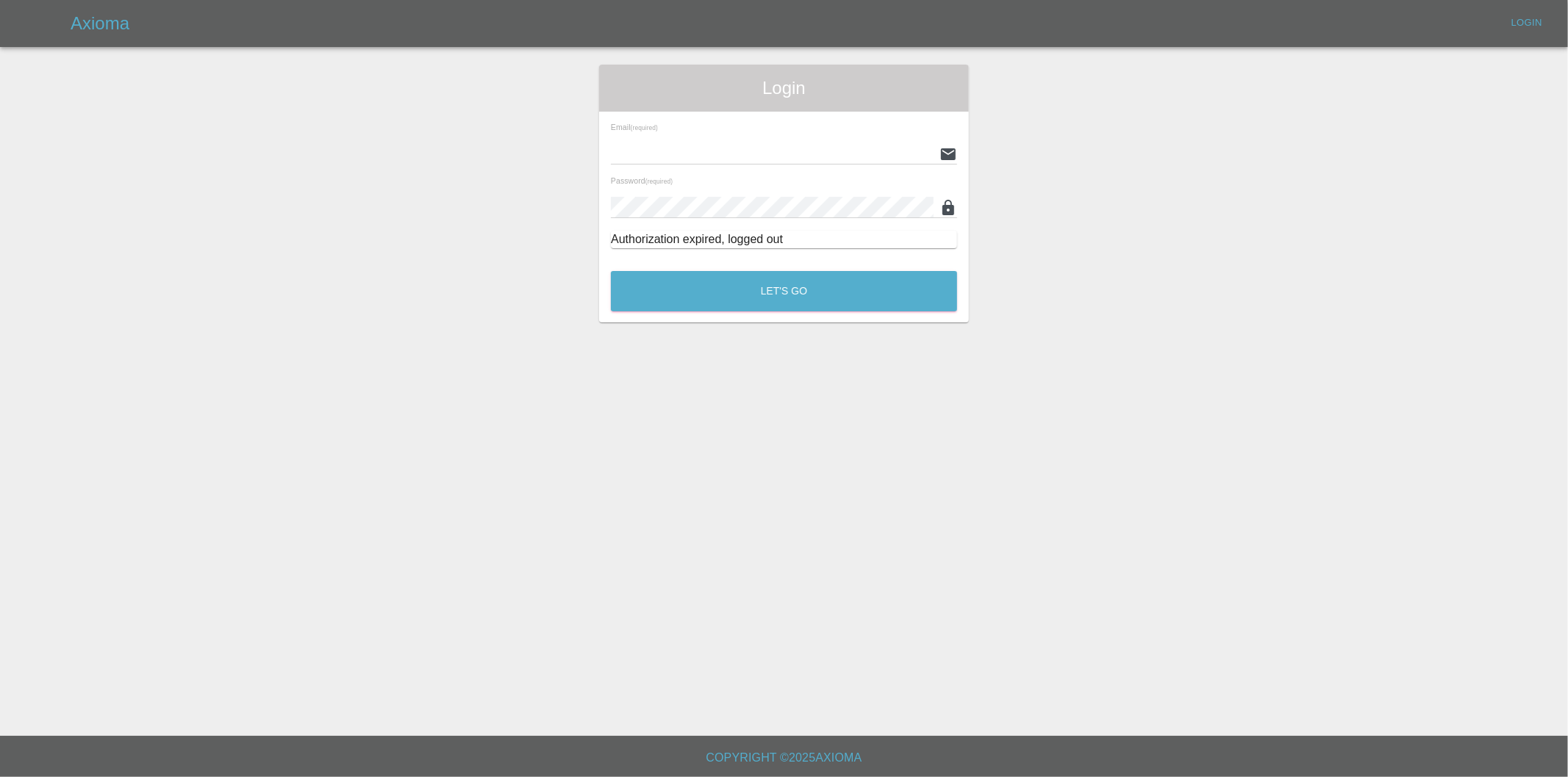
type input "[EMAIL_ADDRESS][DOMAIN_NAME]"
click at [740, 273] on div "Let's Go" at bounding box center [784, 287] width 348 height 55
click at [732, 277] on button "Let's Go" at bounding box center [784, 292] width 346 height 41
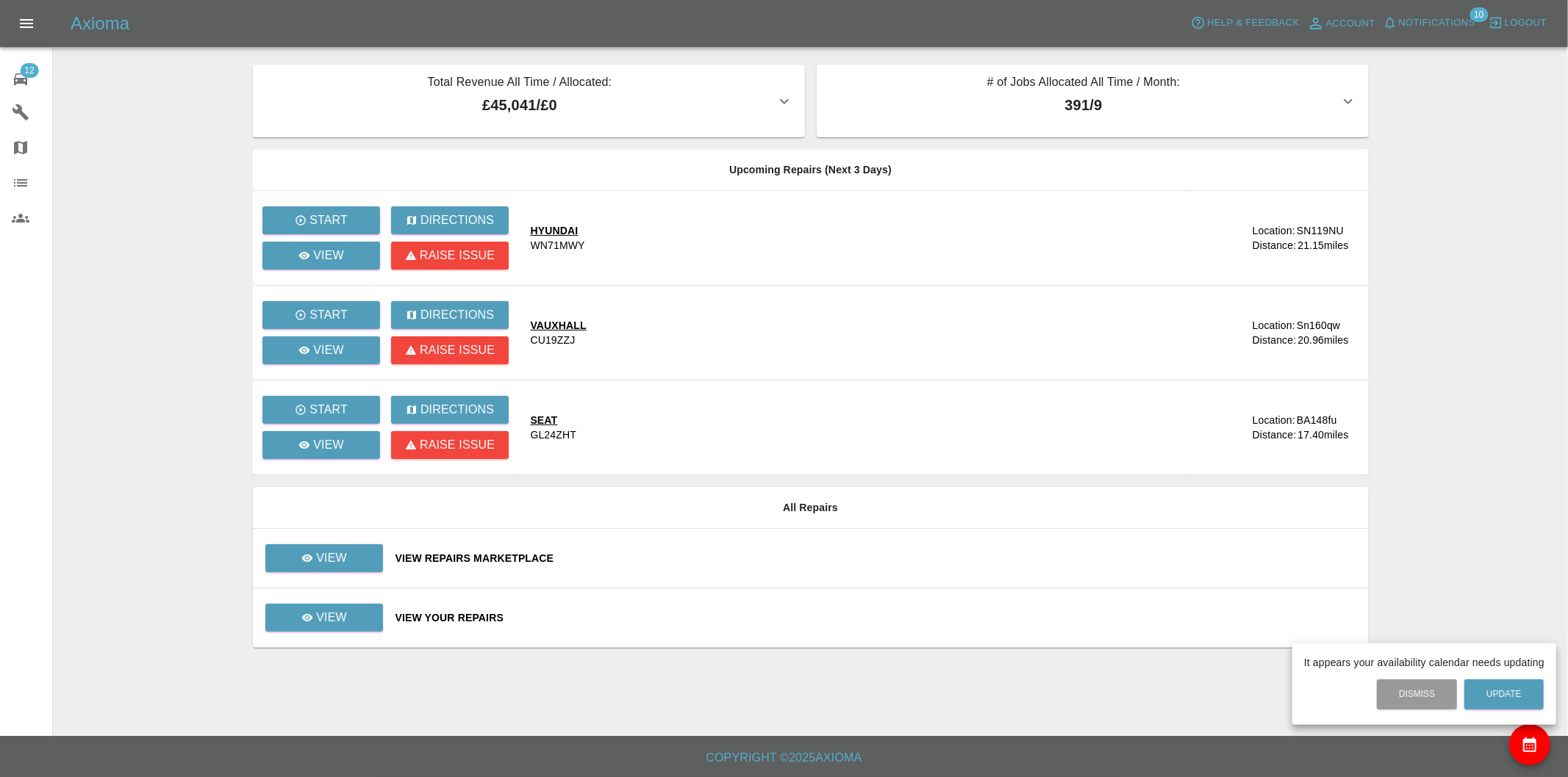
click at [348, 533] on div at bounding box center [784, 388] width 1568 height 777
click at [351, 547] on div "It appears your availability calendar needs updating Dismiss Update" at bounding box center [784, 388] width 1568 height 777
click at [355, 551] on link "View" at bounding box center [324, 558] width 118 height 28
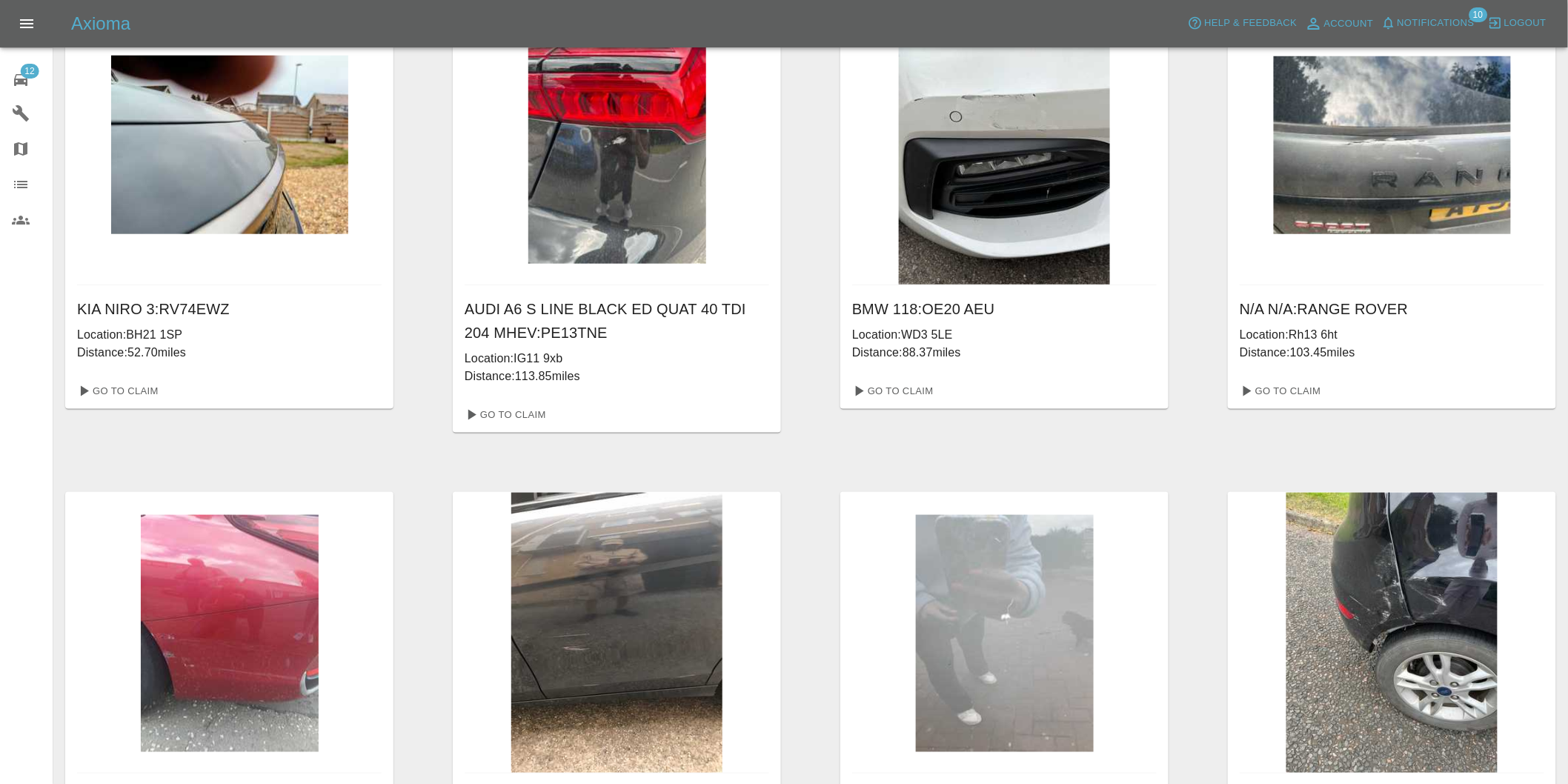
scroll to position [722, 0]
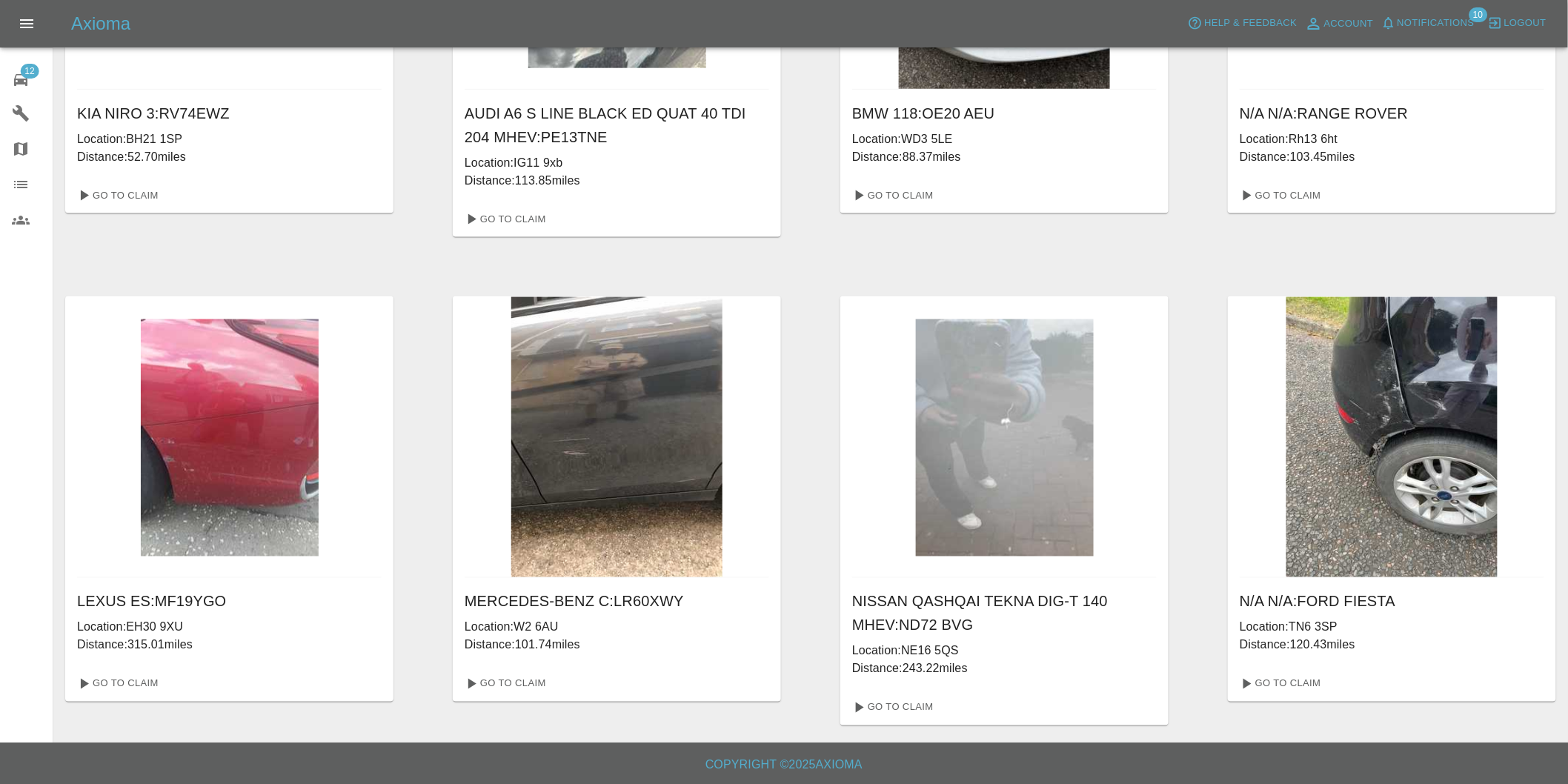
click at [11, 92] on link "12 Repair home" at bounding box center [26, 78] width 53 height 35
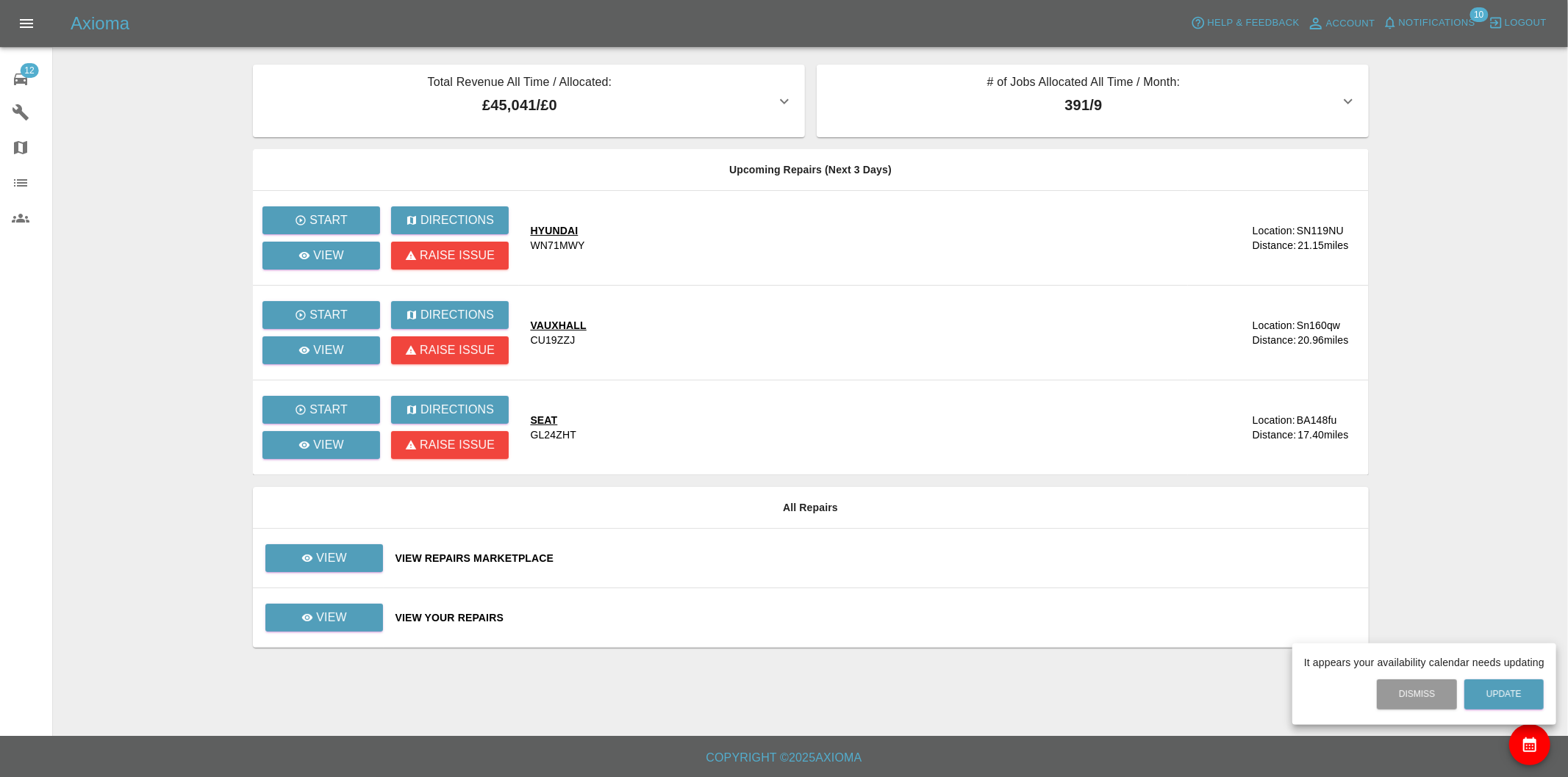
click at [342, 628] on div at bounding box center [784, 388] width 1568 height 777
drag, startPoint x: 326, startPoint y: 612, endPoint x: 333, endPoint y: 604, distance: 10.6
click at [326, 612] on p "View" at bounding box center [332, 618] width 31 height 17
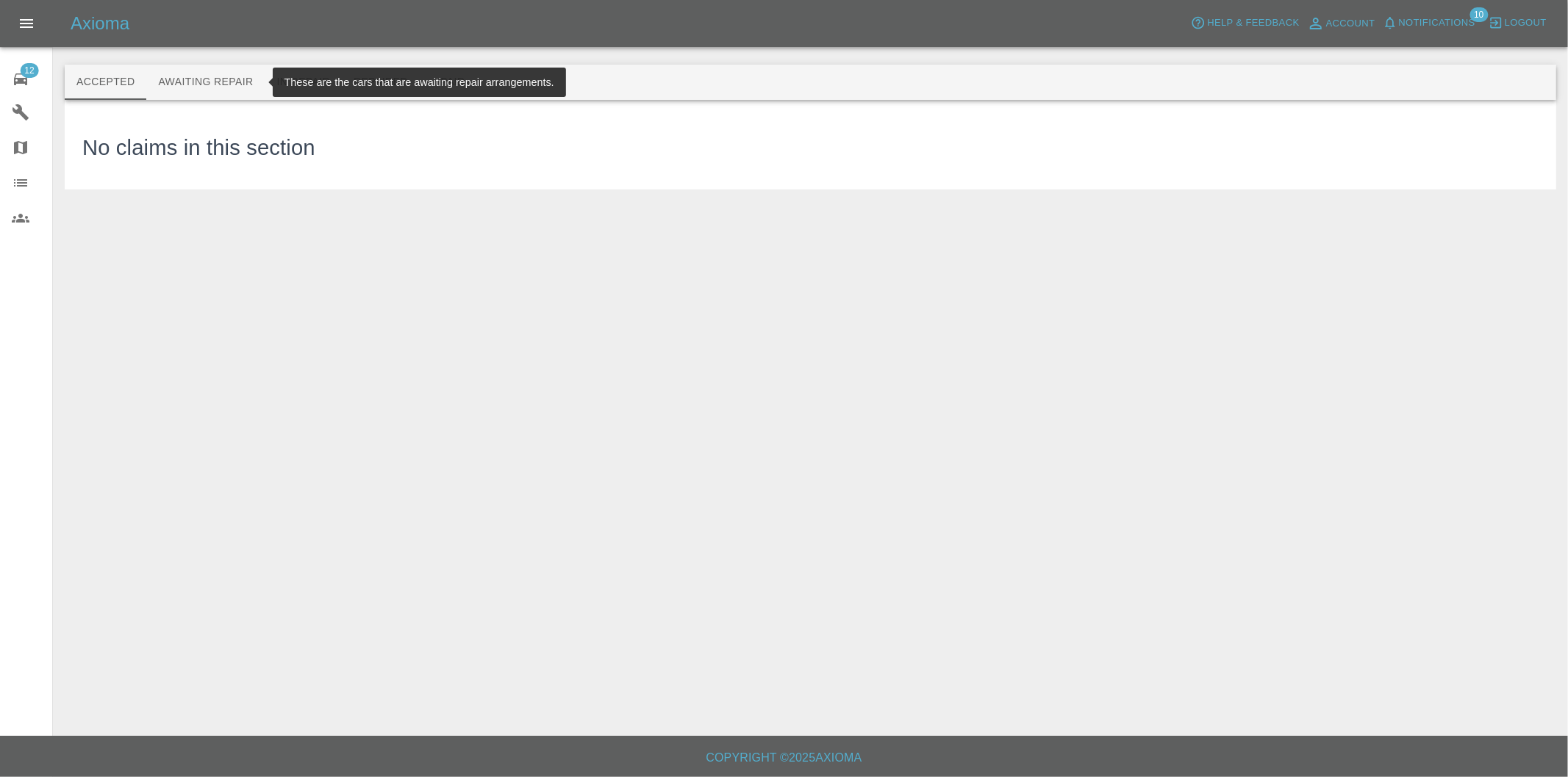
click at [186, 82] on button "Awaiting Repair" at bounding box center [205, 82] width 118 height 35
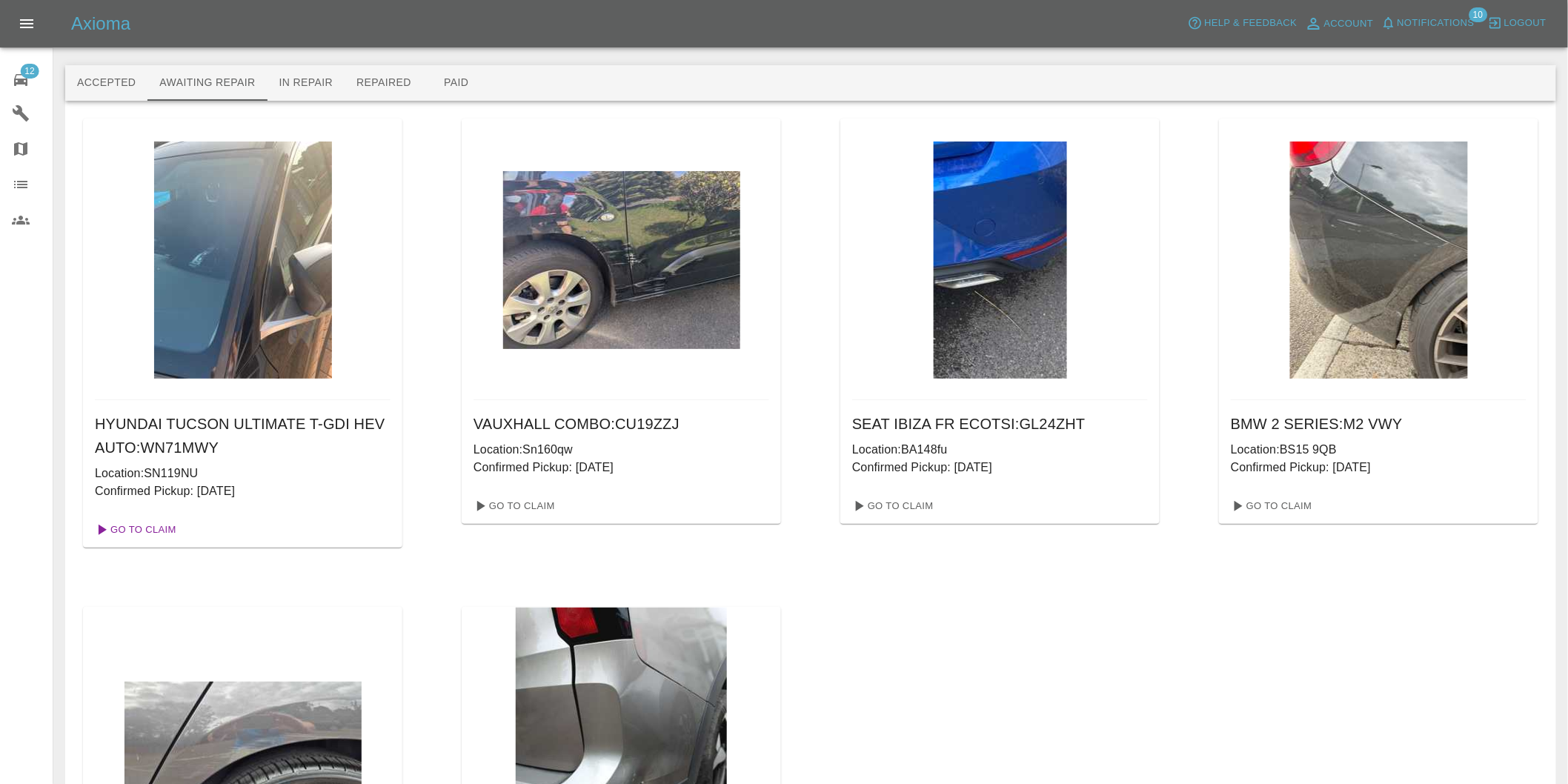
click at [120, 534] on link "Go To Claim" at bounding box center [134, 529] width 92 height 23
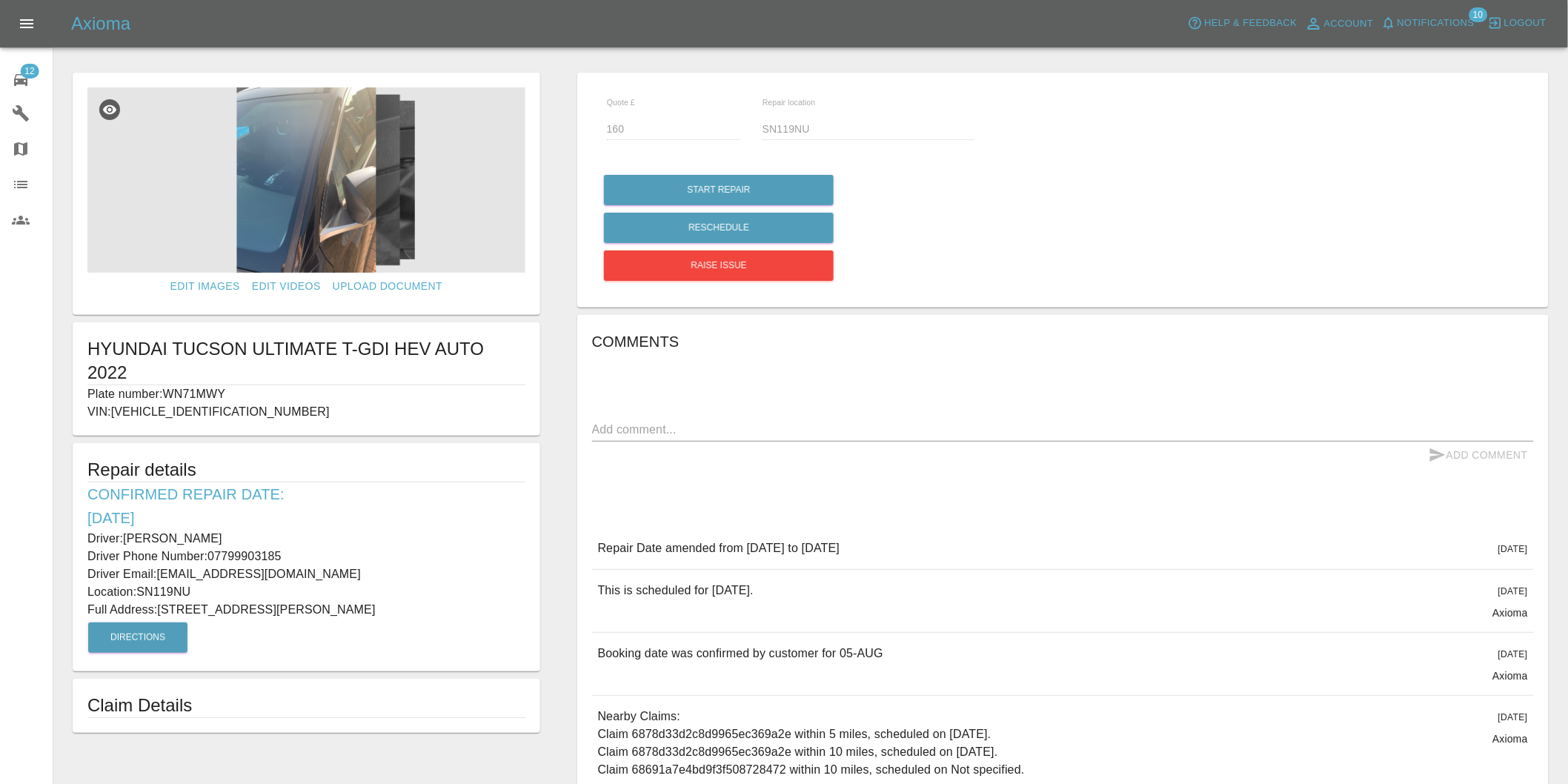
click at [93, 536] on p "Driver: [PERSON_NAME]" at bounding box center [306, 539] width 438 height 18
drag, startPoint x: 88, startPoint y: 539, endPoint x: 440, endPoint y: 606, distance: 358.3
click at [448, 613] on div "Repair details Confirmed Repair Date: [DATE] Driver: [PERSON_NAME] Driver Phone…" at bounding box center [307, 558] width 468 height 228
copy div "Driver: [PERSON_NAME] Driver Phone Number: 07799903185 Driver Email: [EMAIL_ADD…"
click at [549, 450] on div "Edit Images Edit Videos Upload Document HYUNDAI TUCSON ULTIMATE T-GDI HEV AUTO …" at bounding box center [306, 508] width 505 height 885
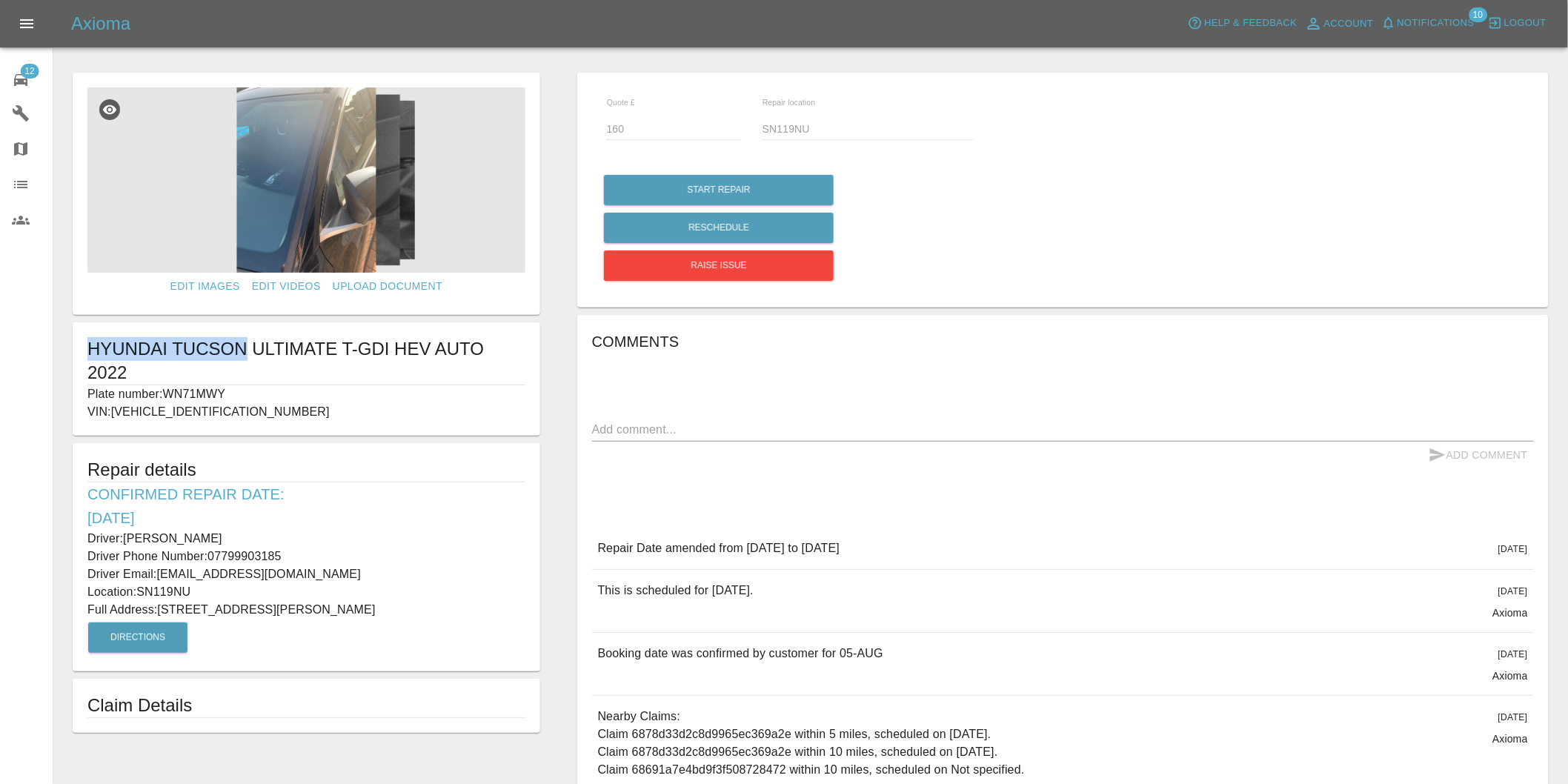
drag, startPoint x: 90, startPoint y: 348, endPoint x: 247, endPoint y: 343, distance: 157.1
click at [247, 343] on h1 "HYUNDAI TUCSON ULTIMATE T-GDI HEV AUTO 2022" at bounding box center [306, 361] width 438 height 48
copy h1 "HYUNDAI TUCSON"
click at [35, 71] on span "12" at bounding box center [29, 70] width 19 height 15
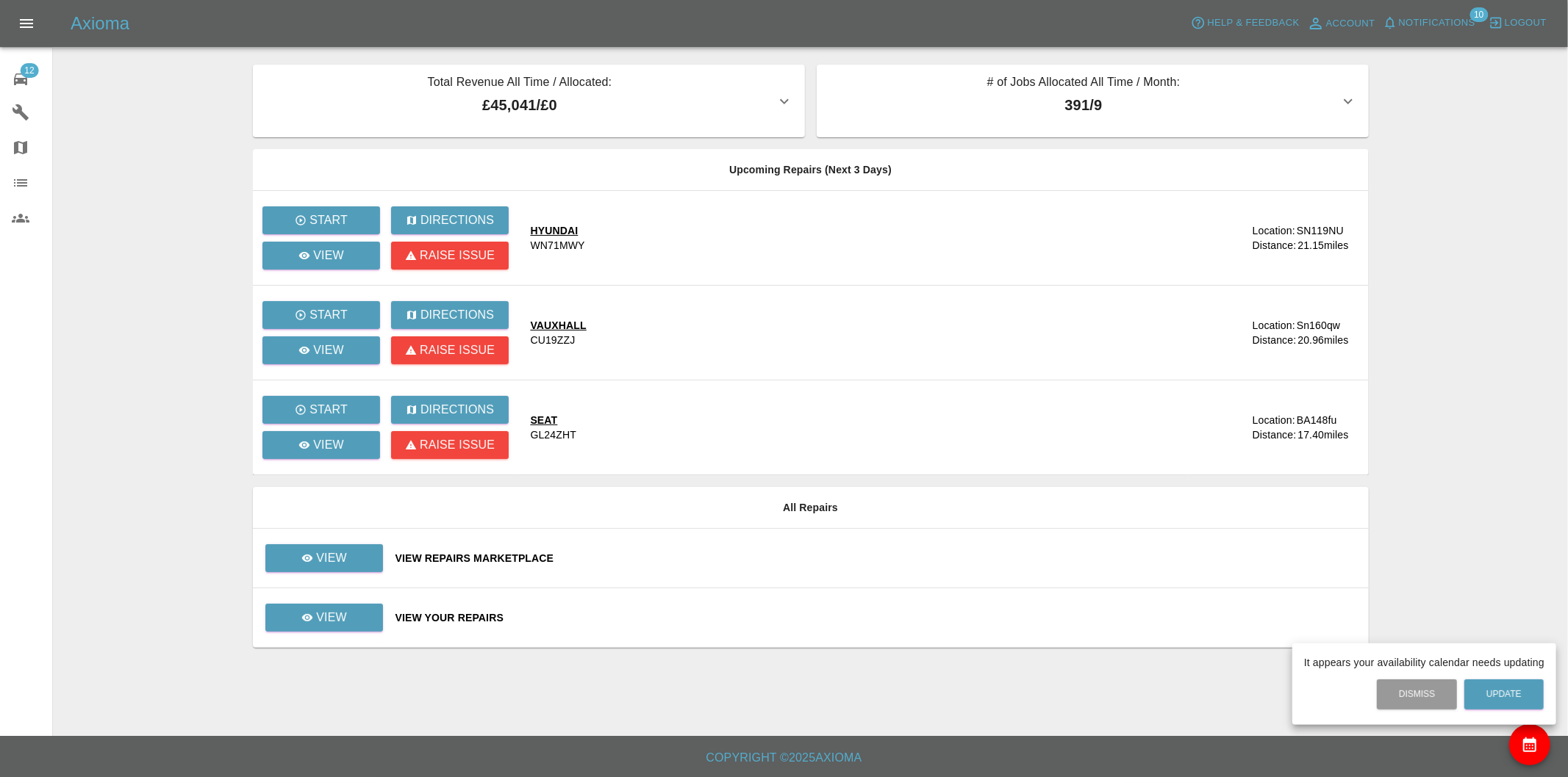
click at [327, 625] on div at bounding box center [784, 388] width 1568 height 777
click at [333, 615] on p "View" at bounding box center [332, 618] width 31 height 17
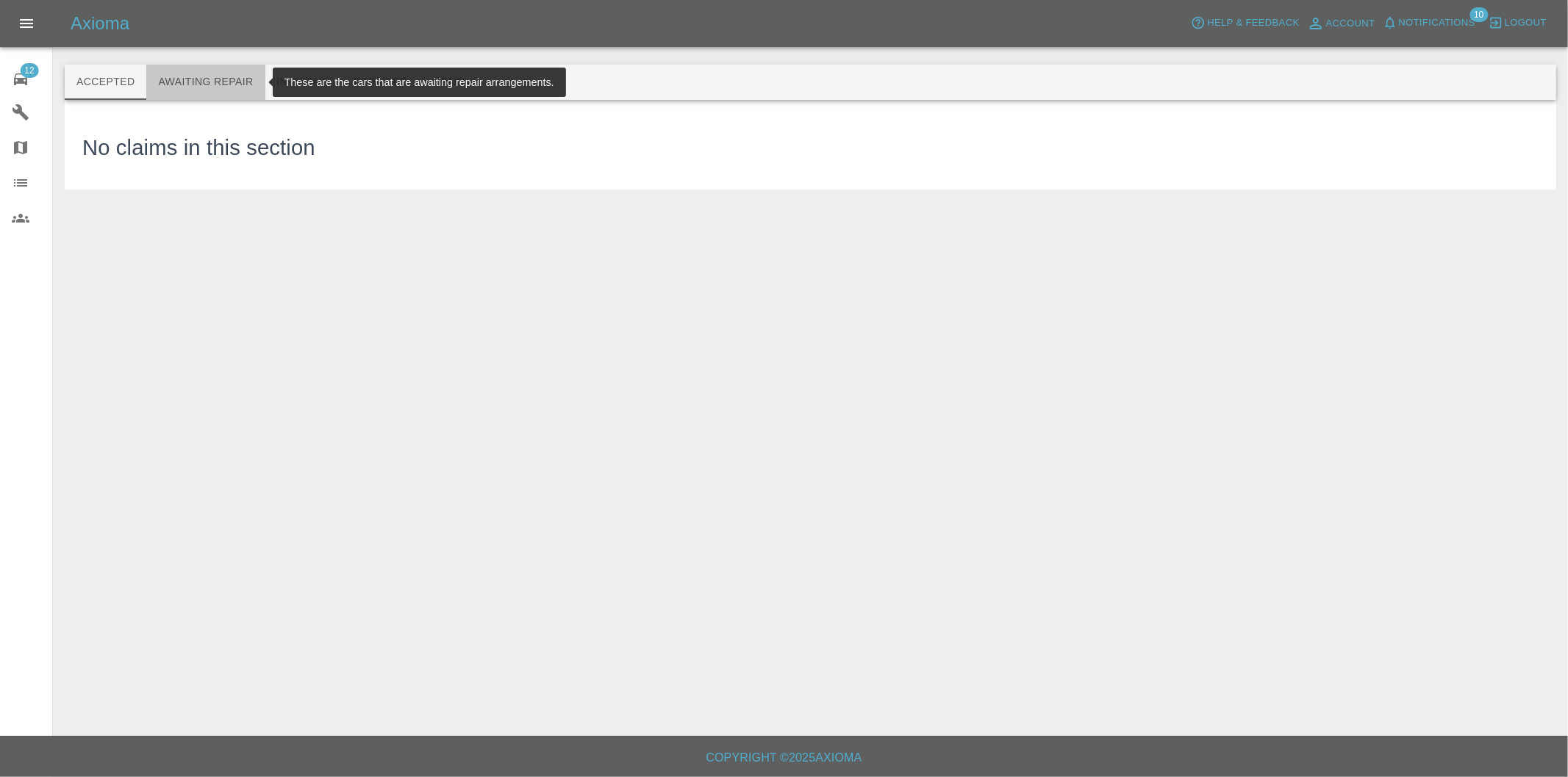
drag, startPoint x: 208, startPoint y: 81, endPoint x: 215, endPoint y: 86, distance: 8.6
click at [215, 85] on button "Awaiting Repair" at bounding box center [205, 82] width 118 height 35
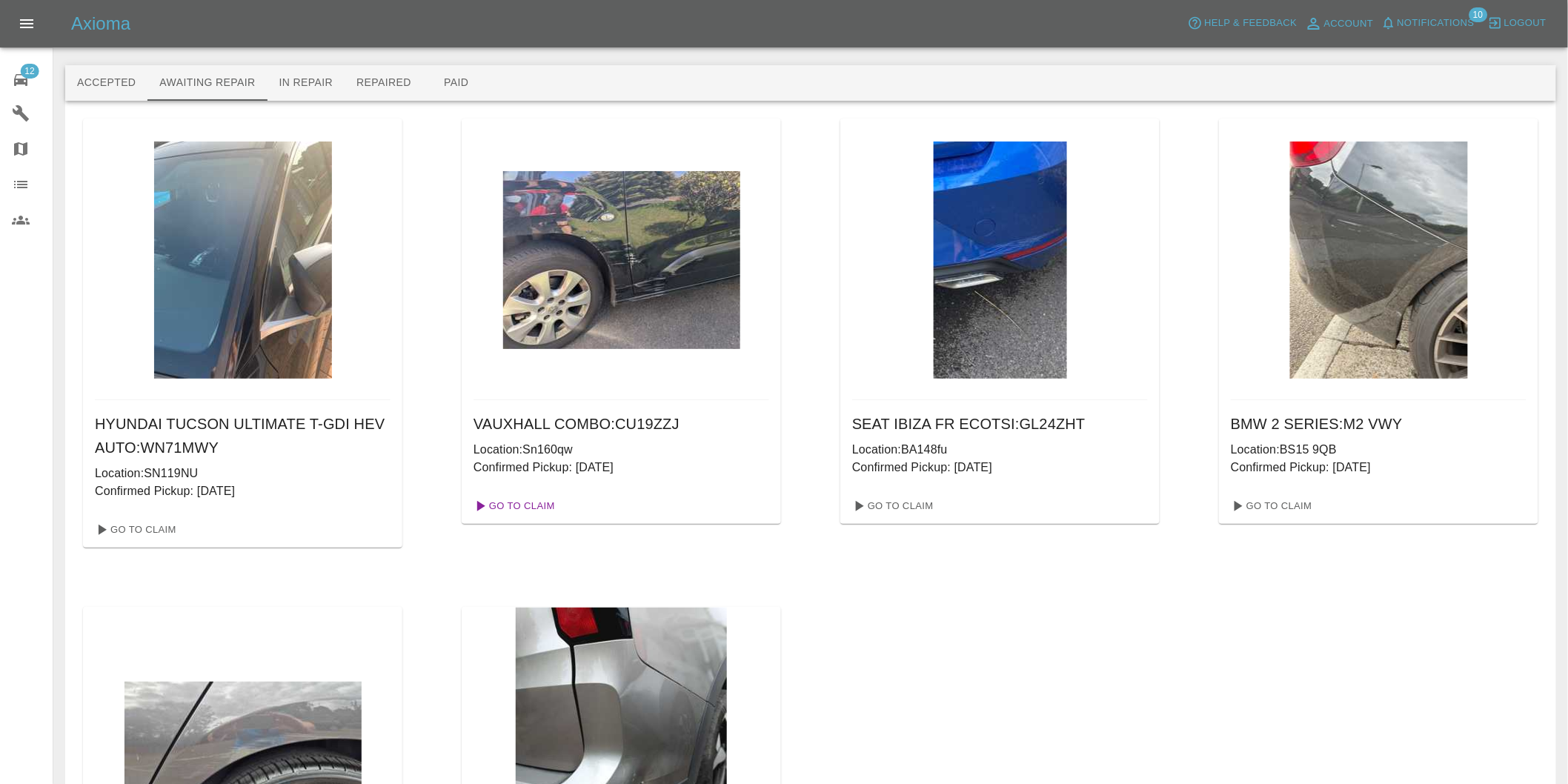
click at [502, 505] on link "Go To Claim" at bounding box center [514, 506] width 92 height 23
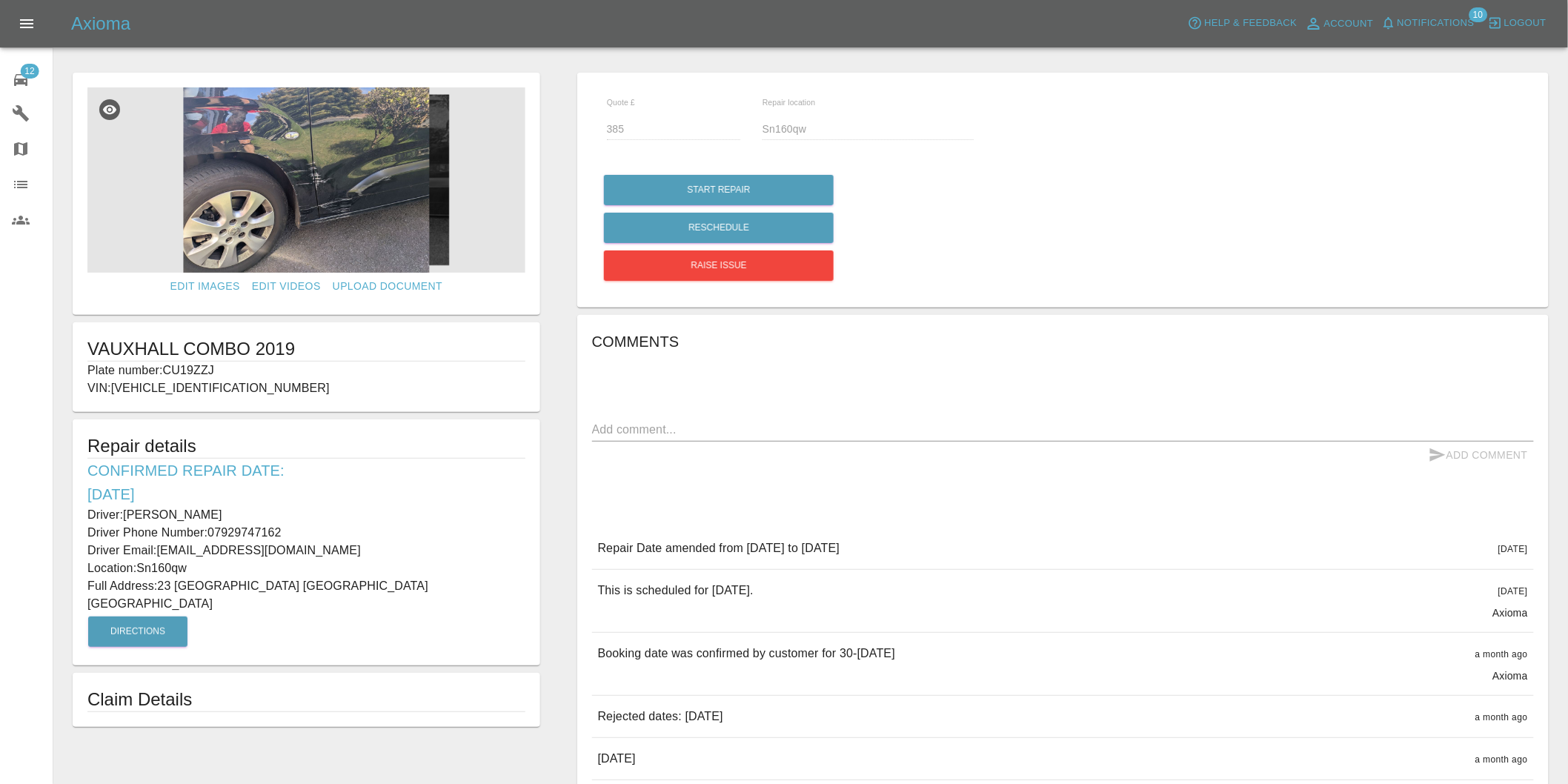
click at [357, 145] on img at bounding box center [306, 180] width 438 height 185
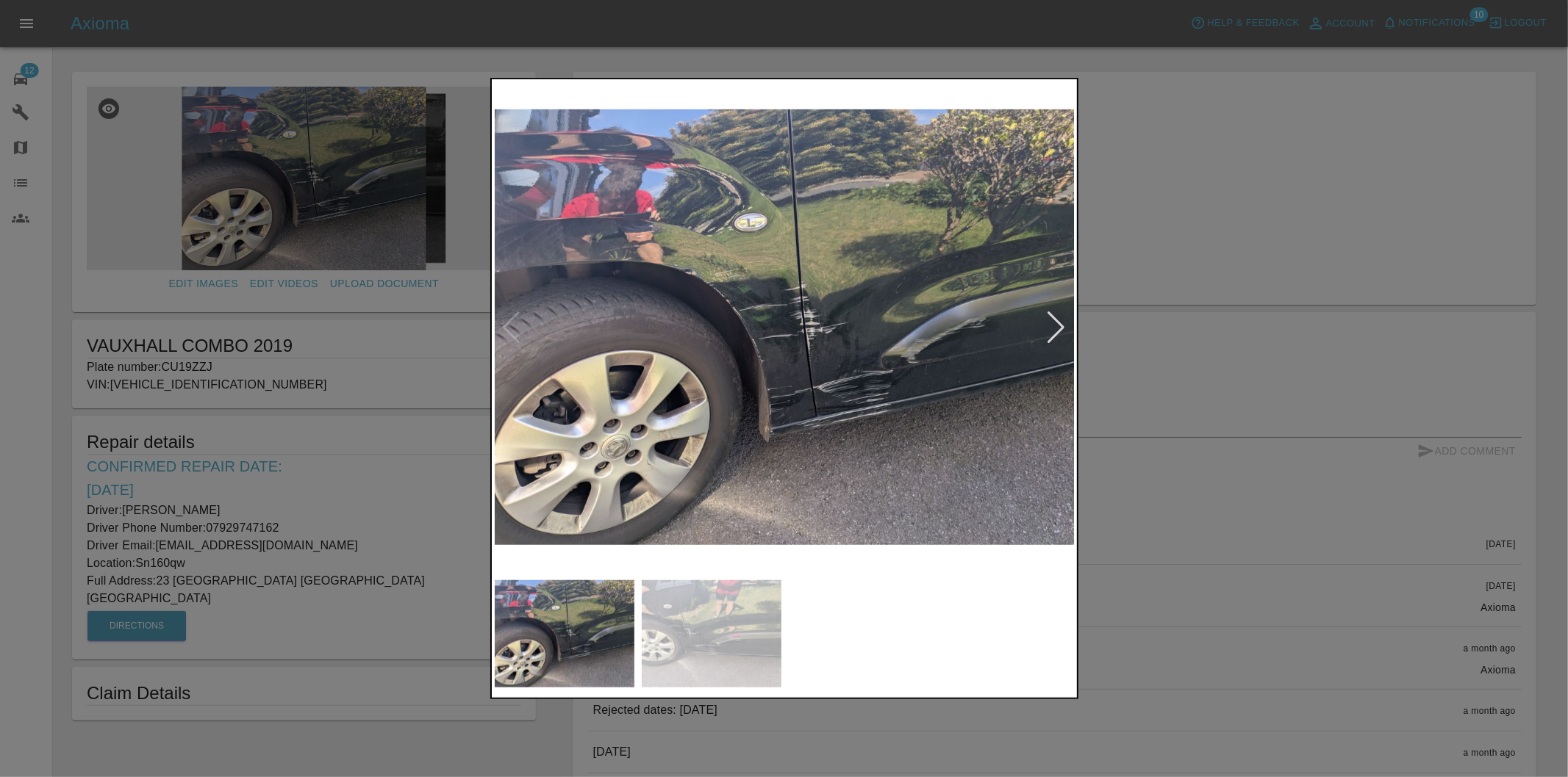
click at [1055, 311] on div at bounding box center [1057, 327] width 20 height 32
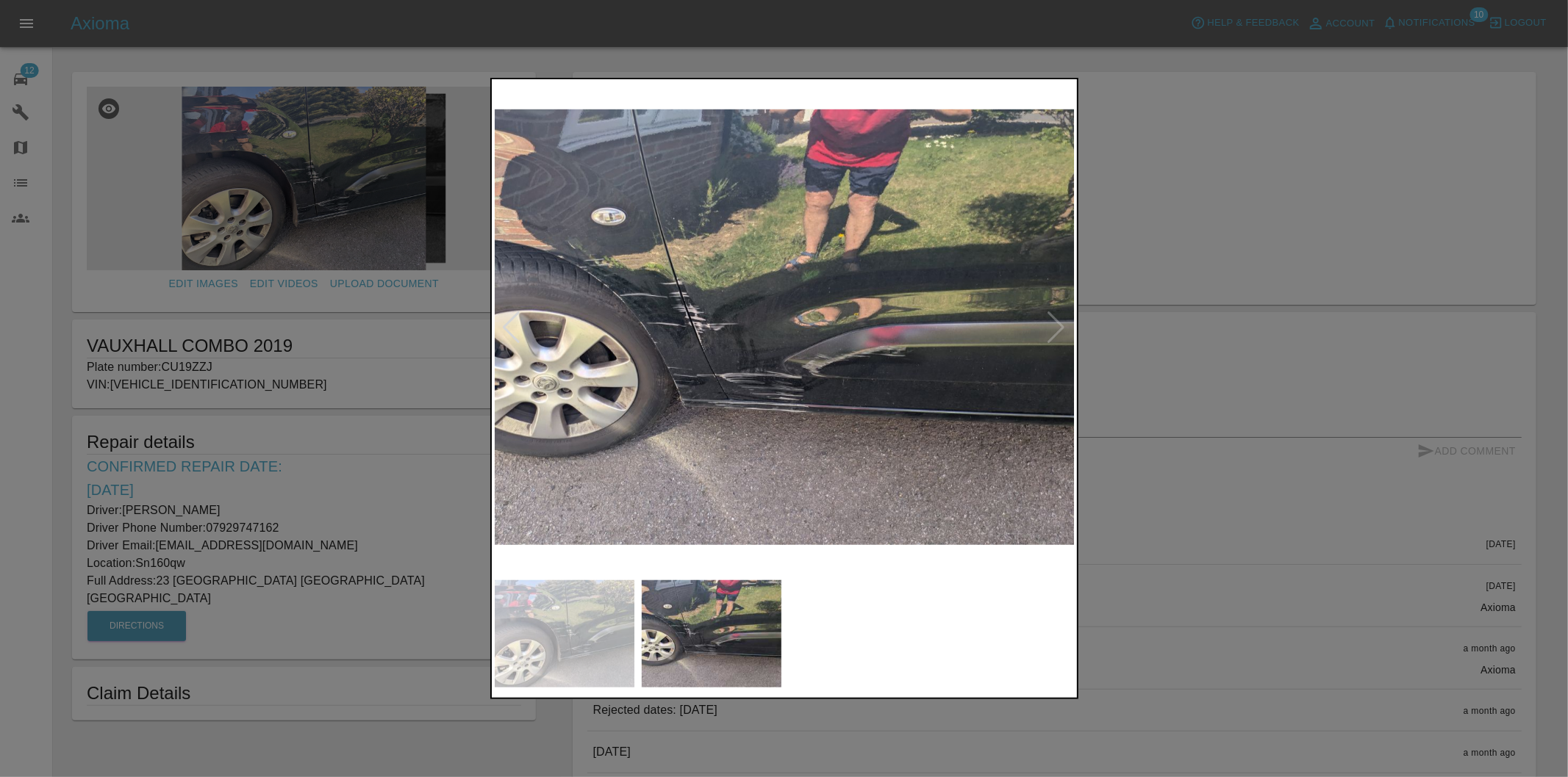
click at [1231, 552] on div at bounding box center [784, 388] width 1568 height 777
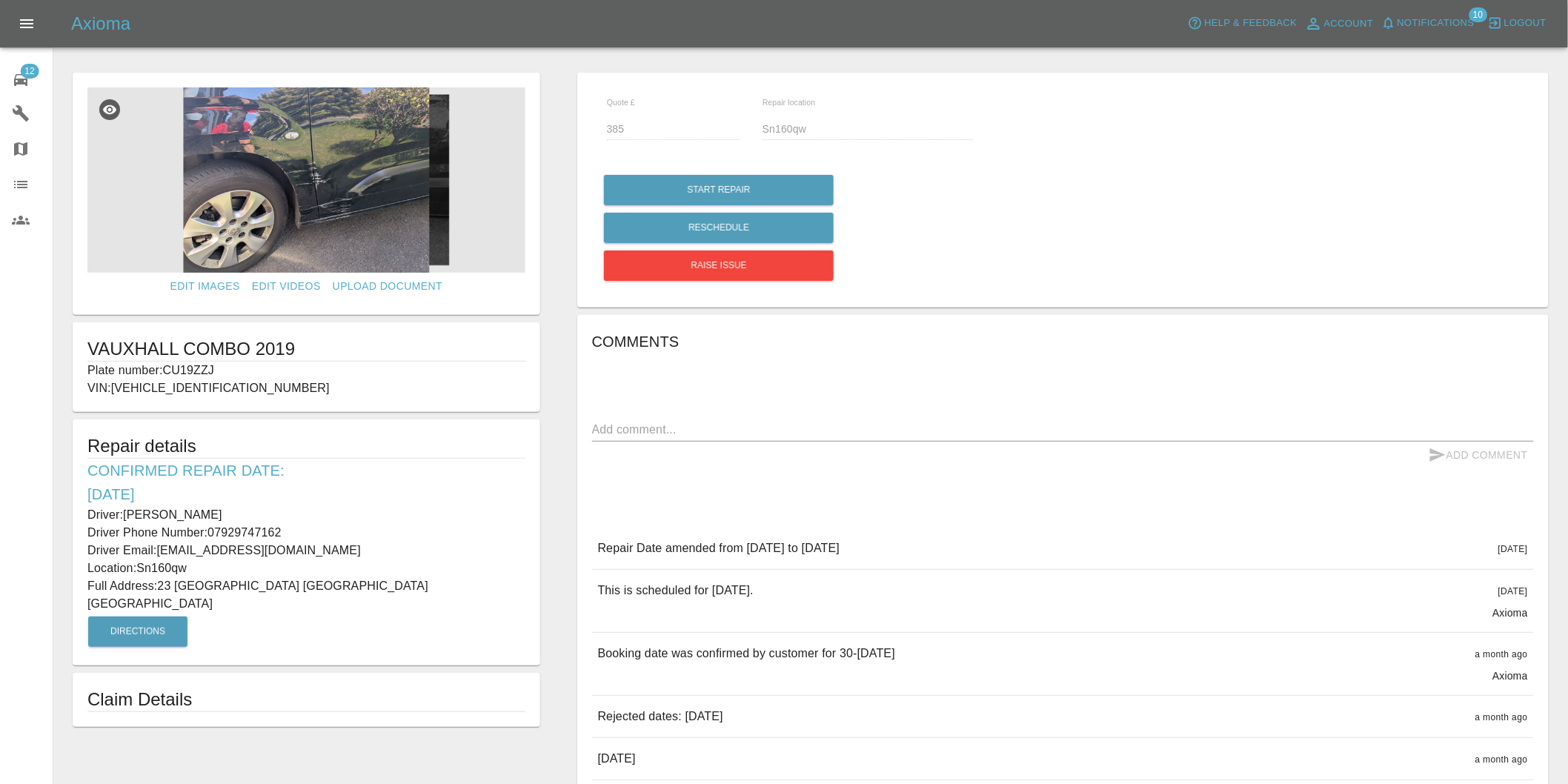
click at [9, 58] on nav "12 Repair home Garages Map Organization Users" at bounding box center [26, 148] width 53 height 190
click at [20, 85] on icon at bounding box center [20, 80] width 18 height 18
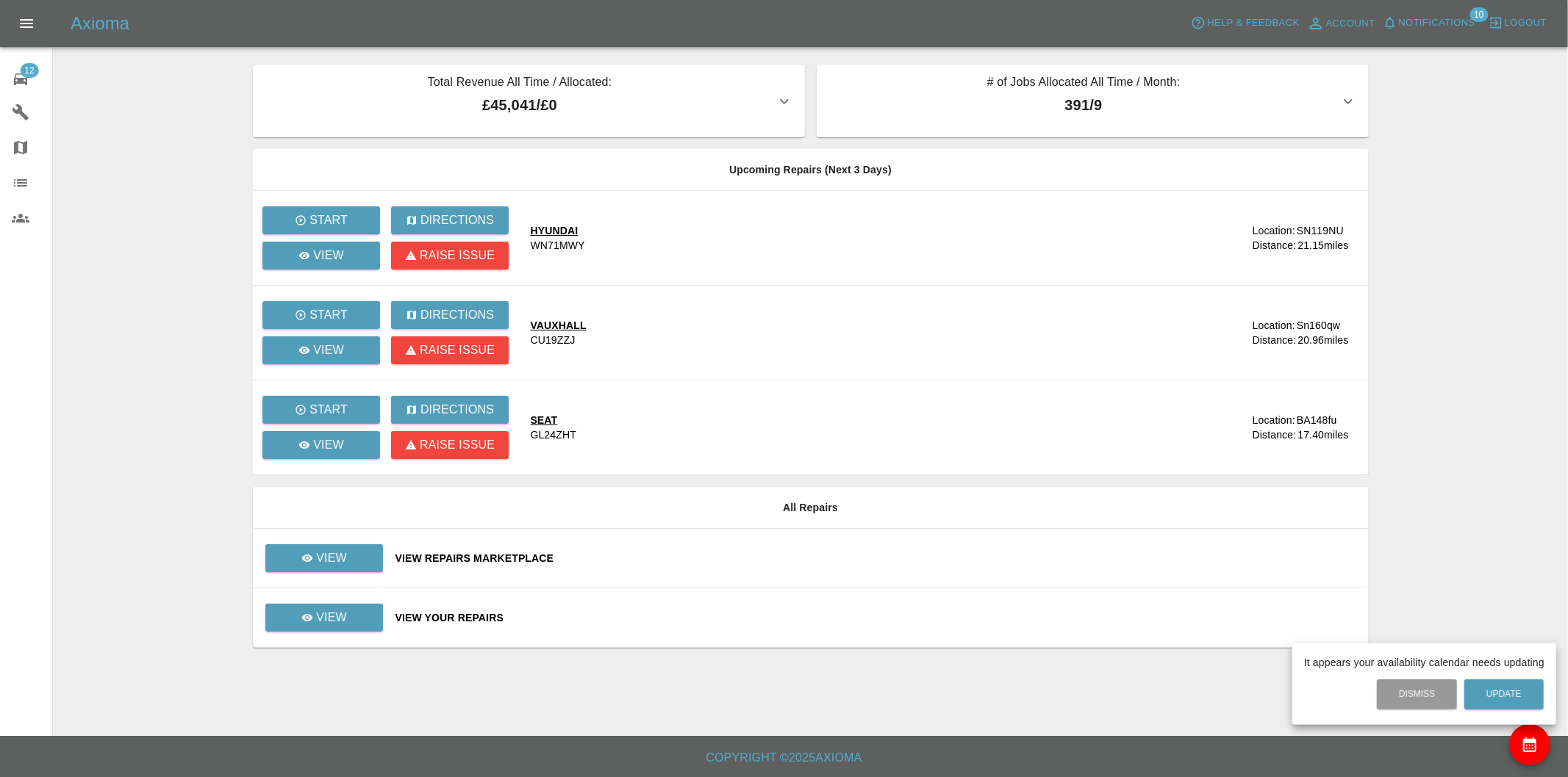
click at [354, 624] on div at bounding box center [784, 388] width 1568 height 777
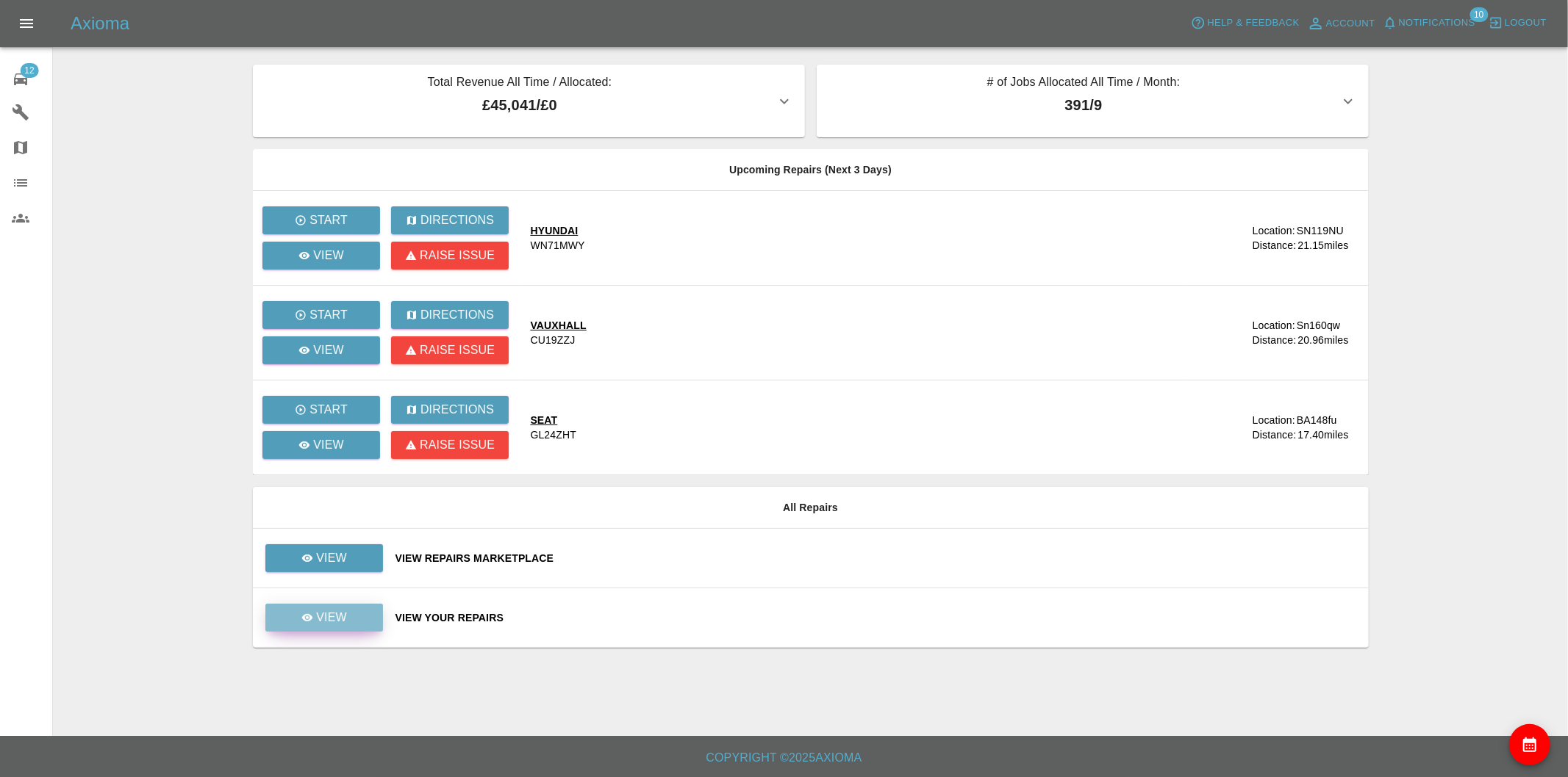
click at [345, 619] on p "View" at bounding box center [332, 618] width 31 height 17
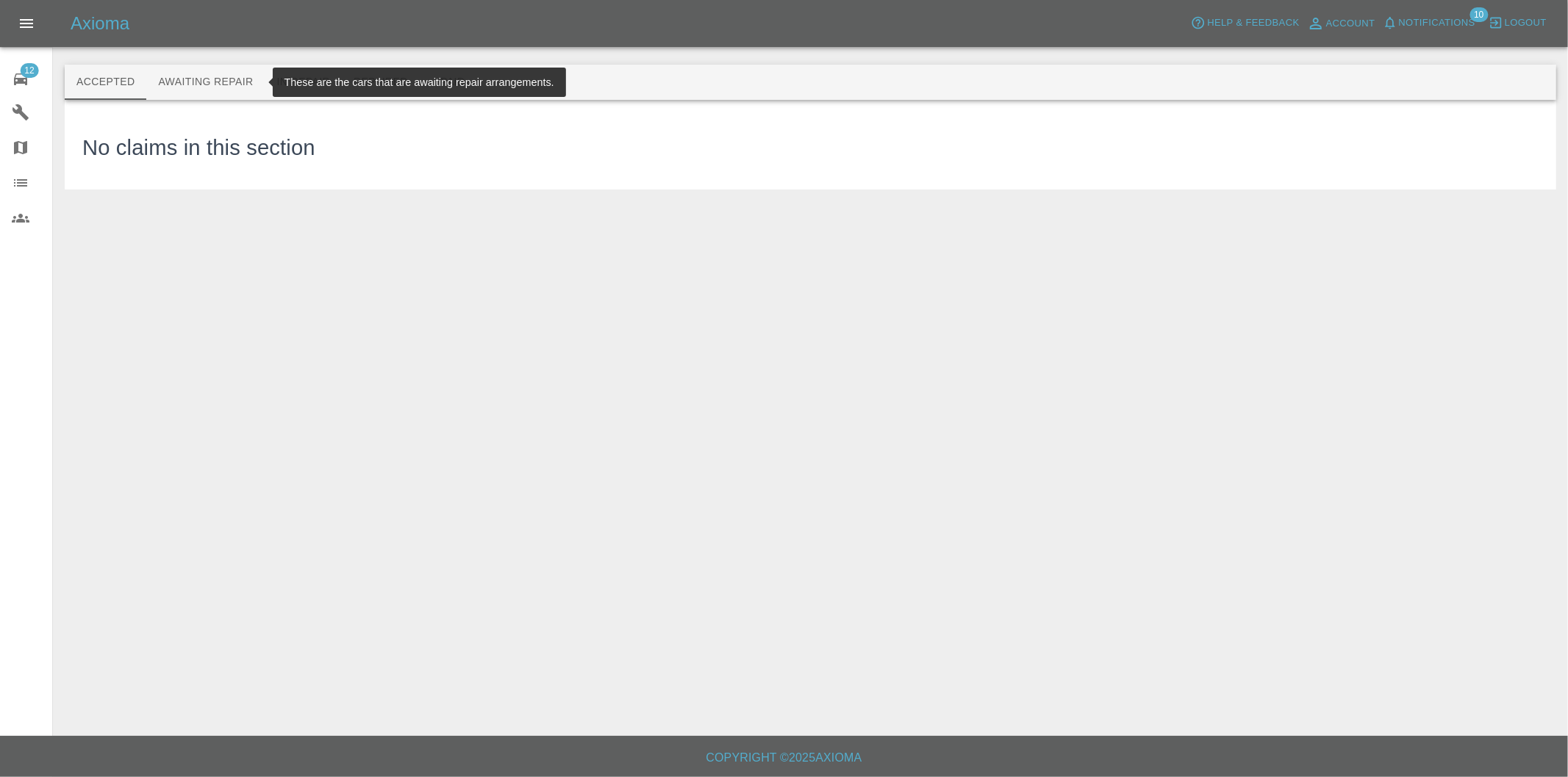
click at [219, 74] on button "Awaiting Repair" at bounding box center [205, 82] width 118 height 35
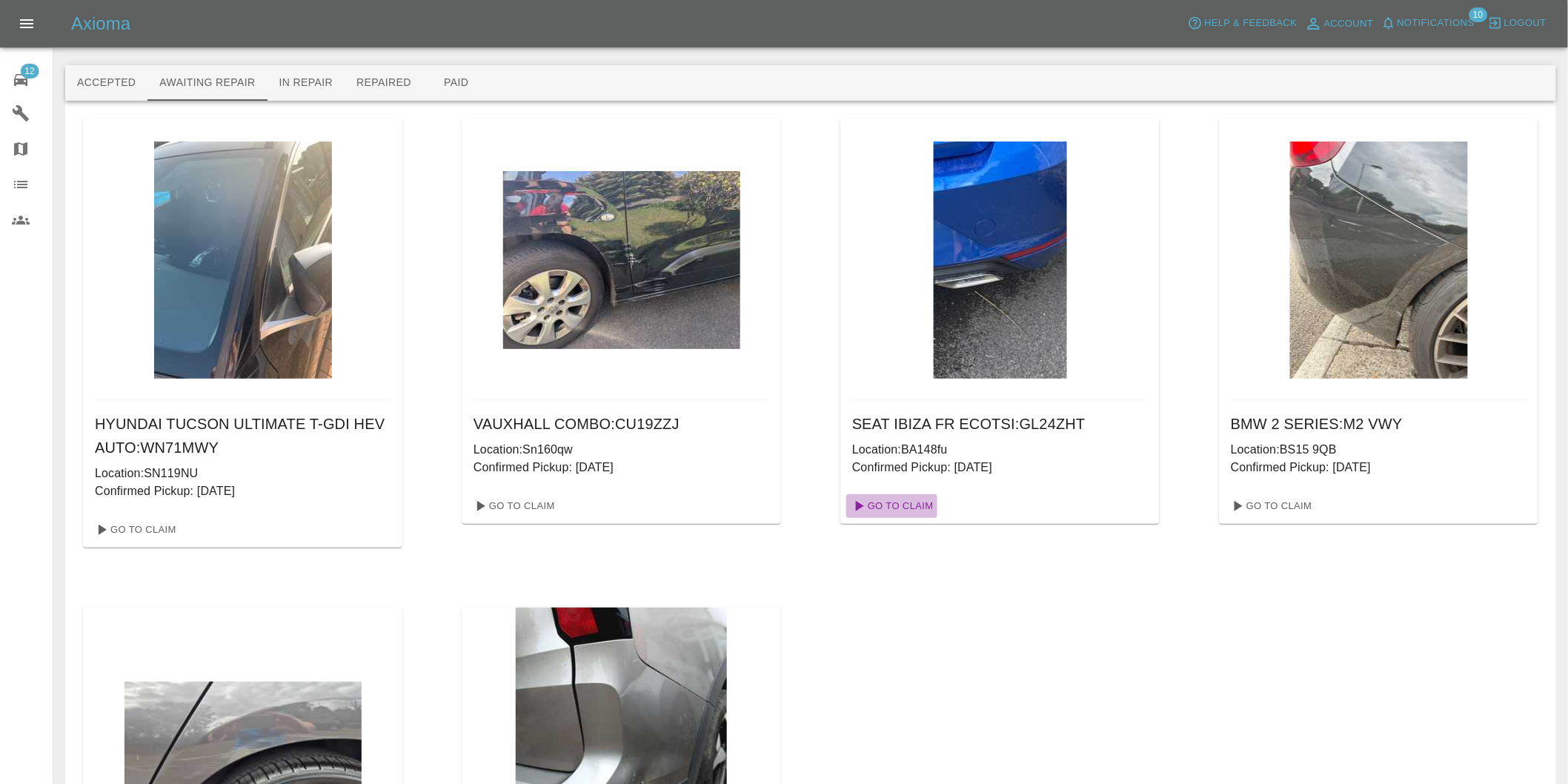
click at [925, 504] on link "Go To Claim" at bounding box center [892, 506] width 92 height 23
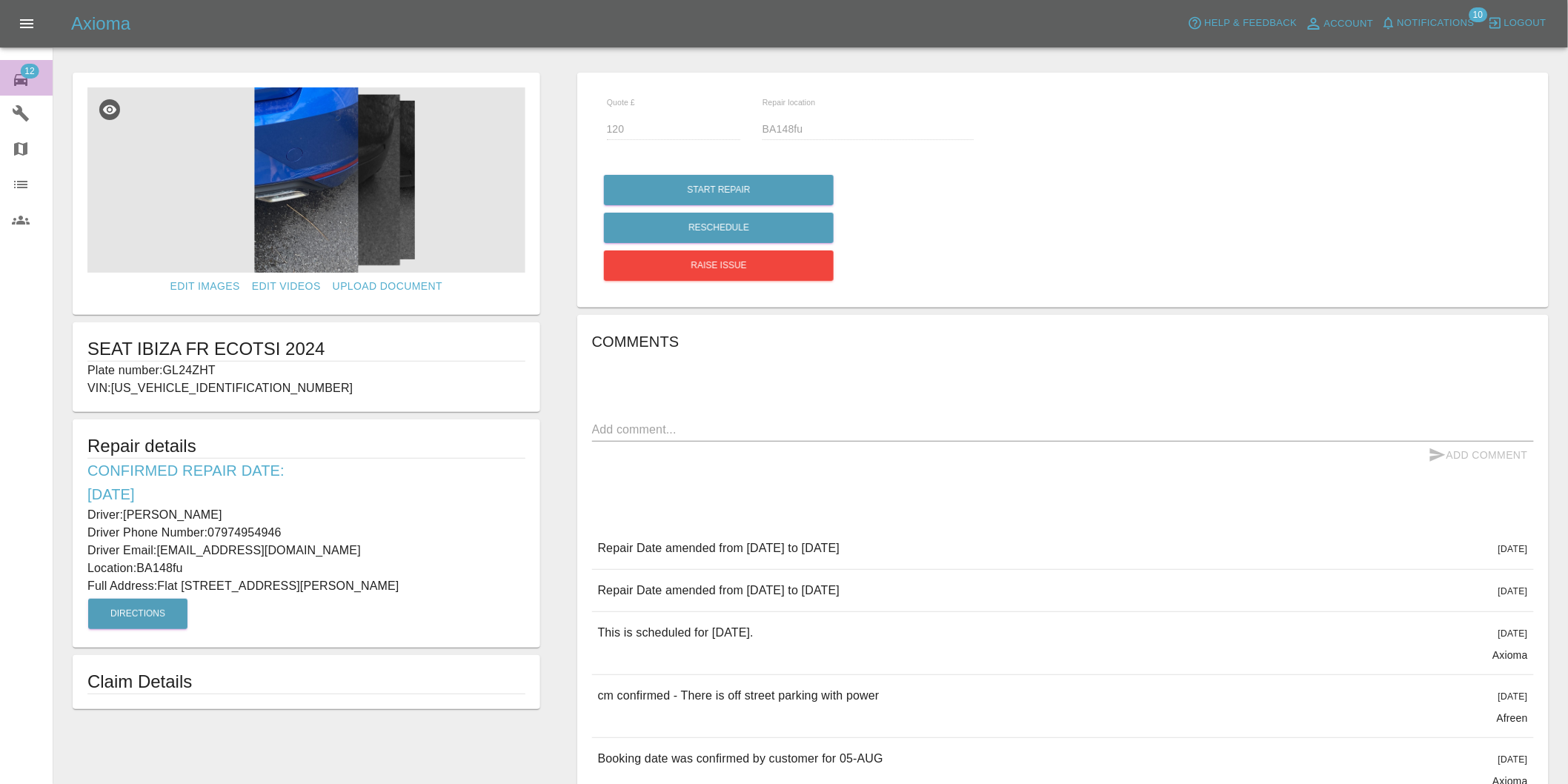
click at [20, 76] on span "12" at bounding box center [29, 70] width 19 height 15
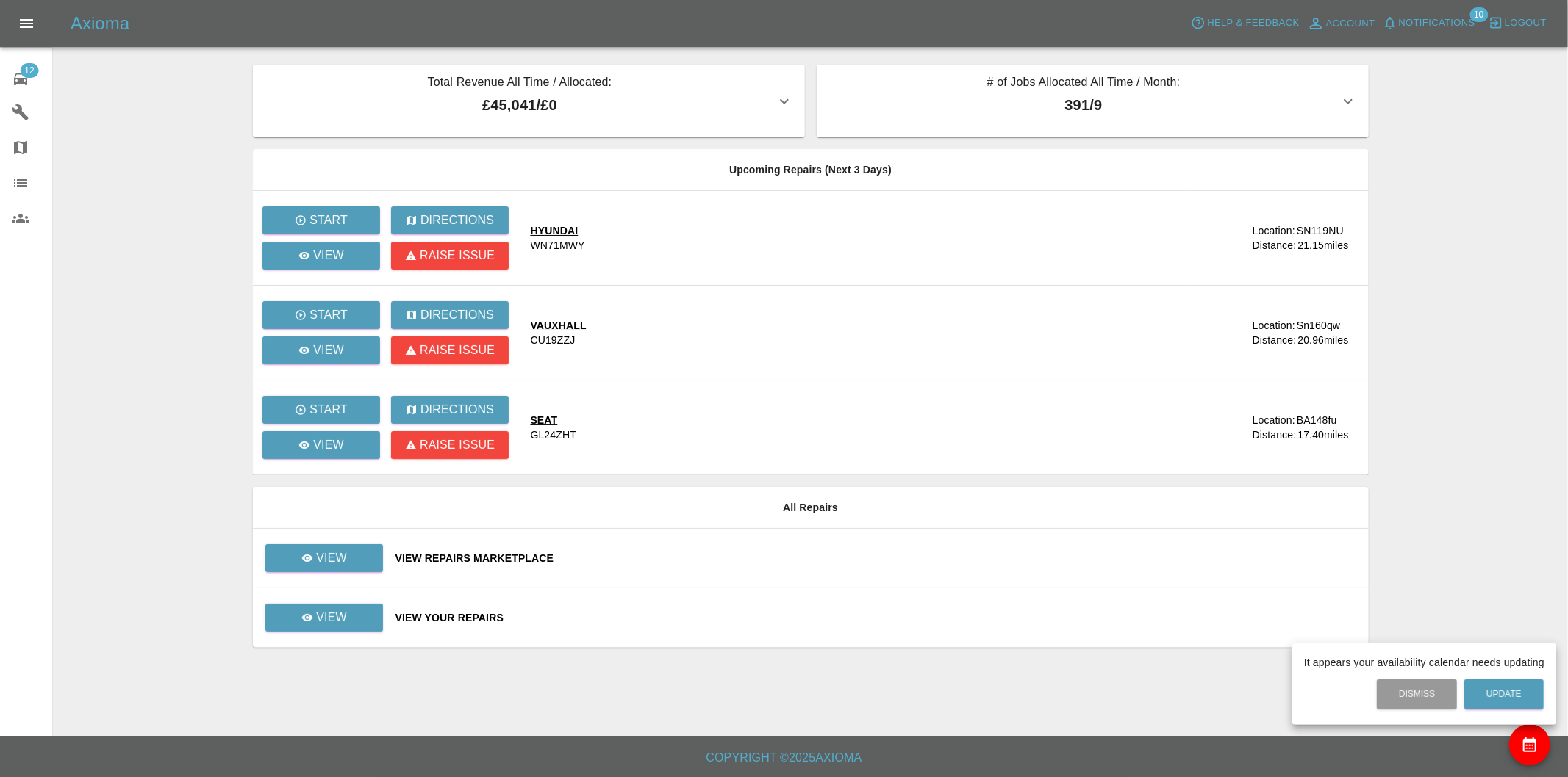
click at [345, 563] on div at bounding box center [784, 388] width 1568 height 777
click at [327, 554] on p "View" at bounding box center [332, 559] width 31 height 17
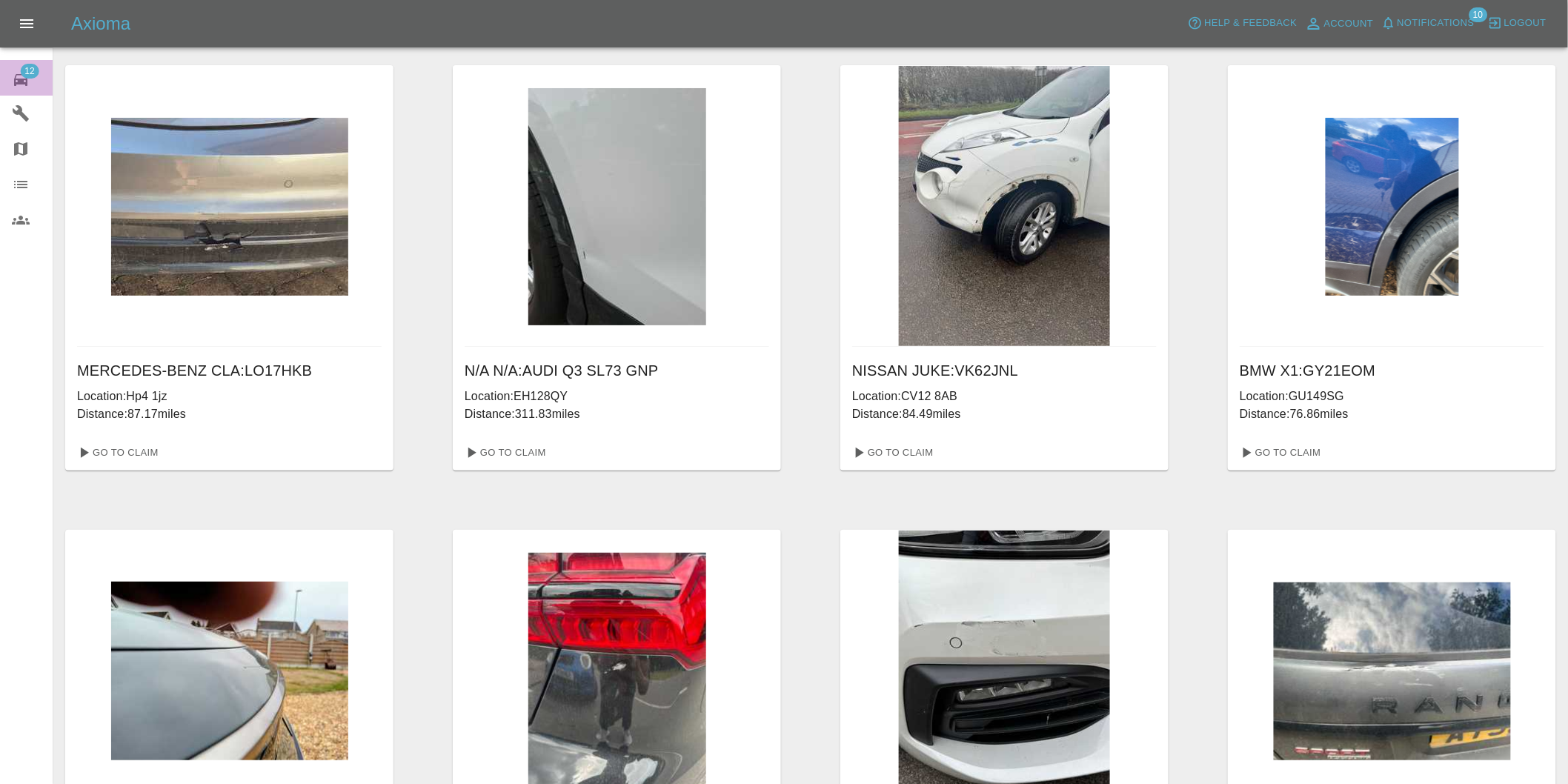
click at [29, 85] on div "12" at bounding box center [32, 78] width 42 height 21
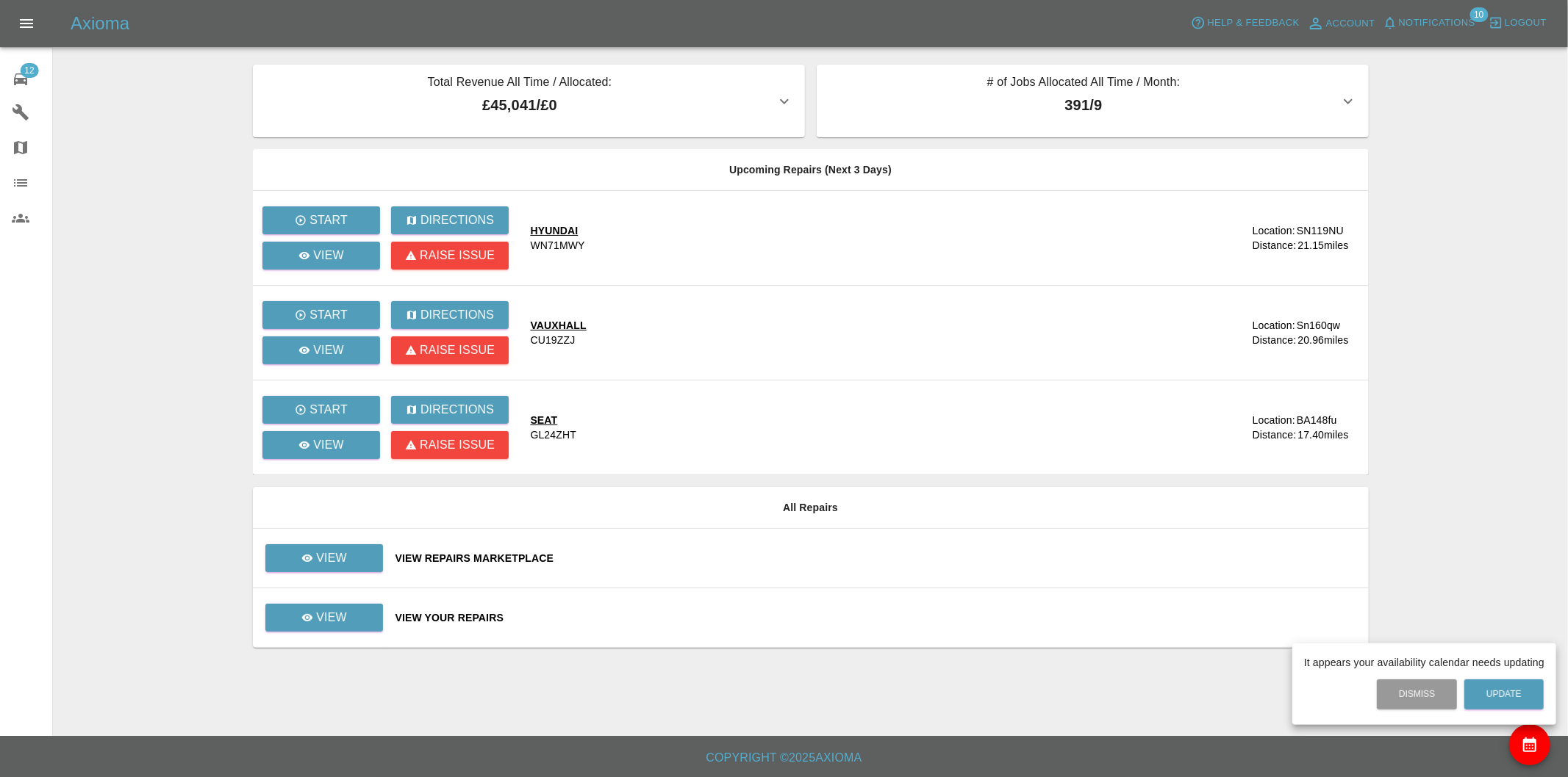
click at [333, 626] on div at bounding box center [784, 388] width 1568 height 777
click at [333, 615] on p "View" at bounding box center [332, 618] width 31 height 17
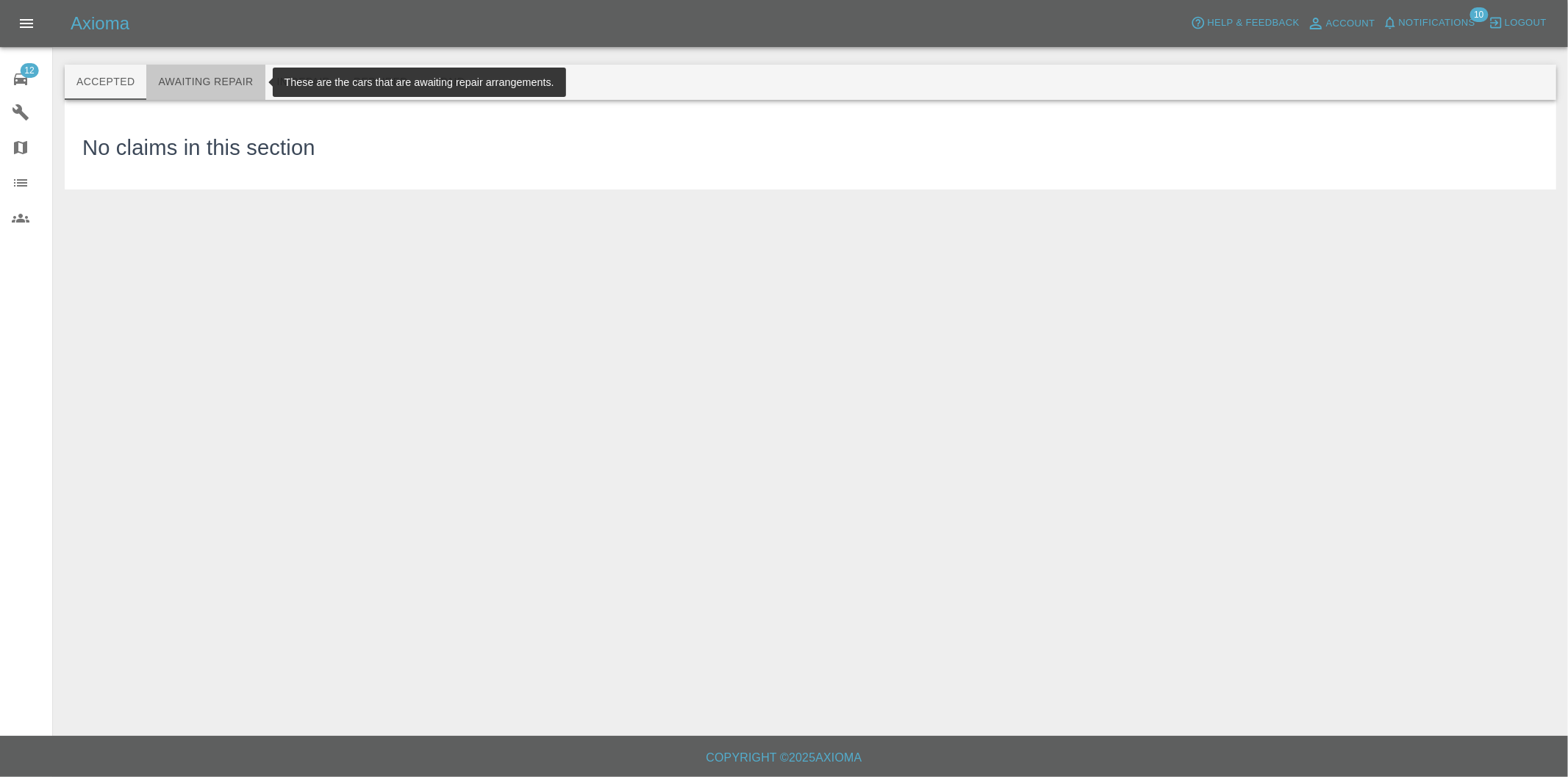
click at [211, 70] on button "Awaiting Repair" at bounding box center [205, 82] width 118 height 35
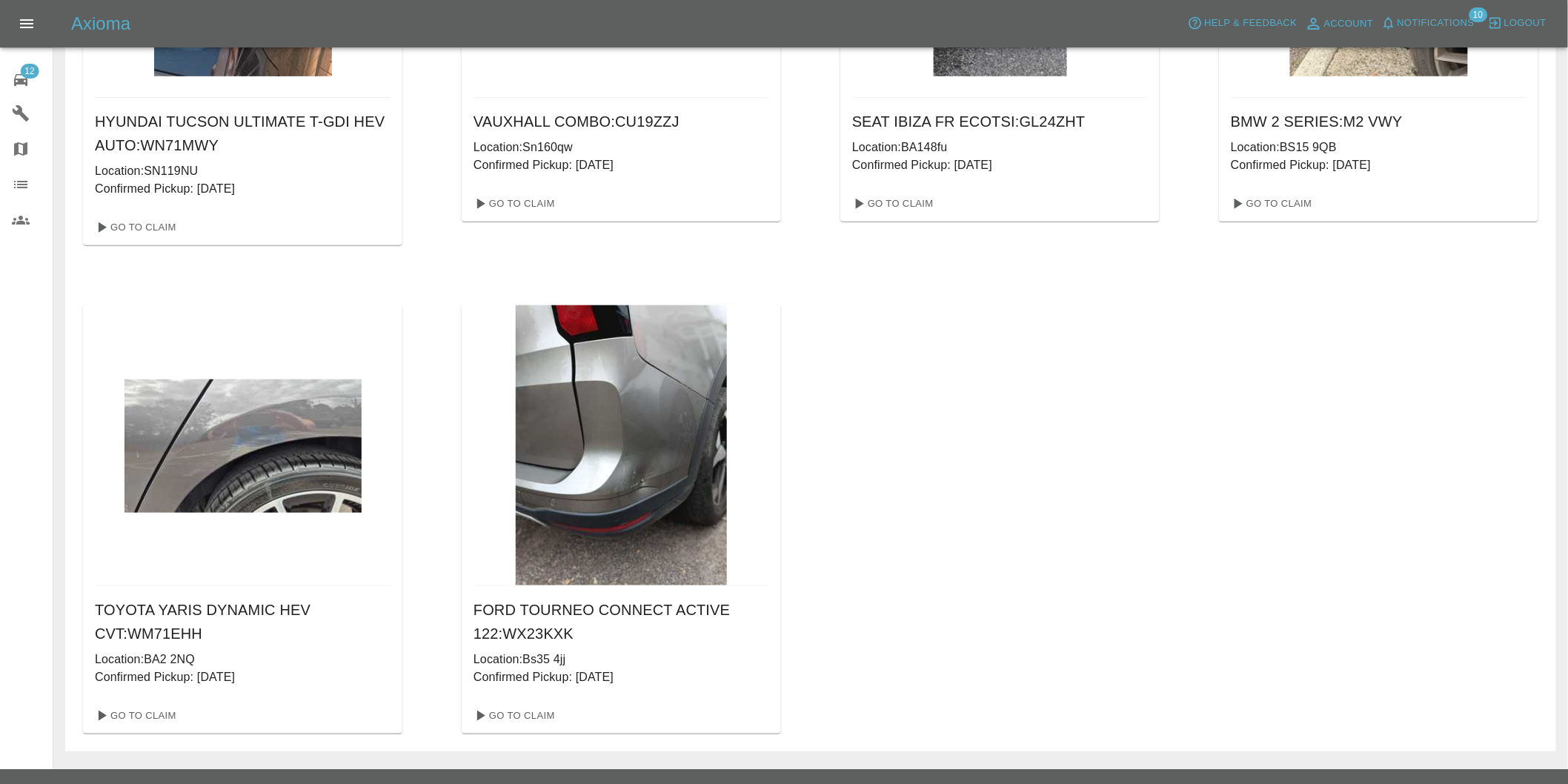
scroll to position [329, 0]
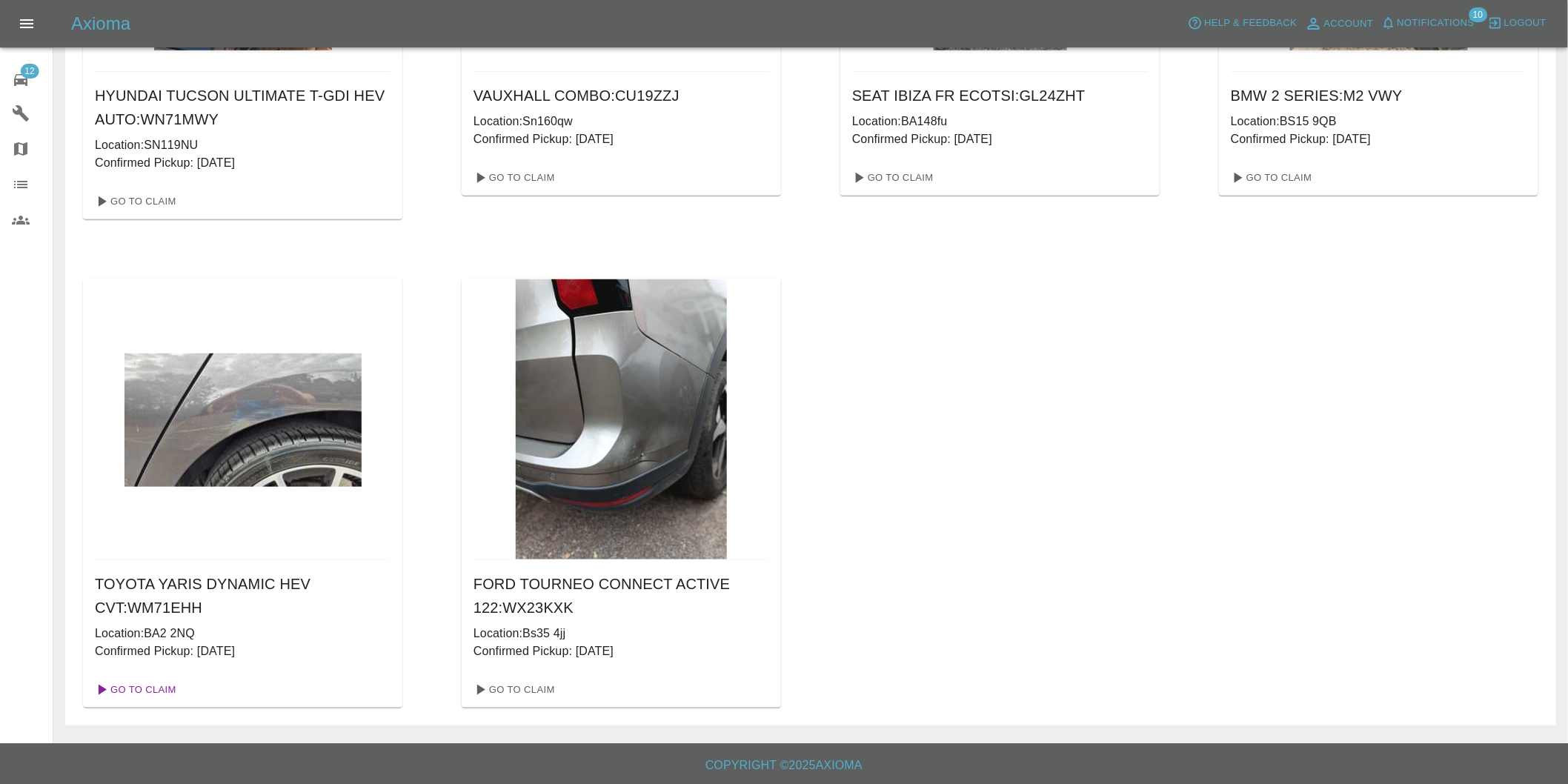
click at [144, 686] on link "Go To Claim" at bounding box center [134, 690] width 92 height 23
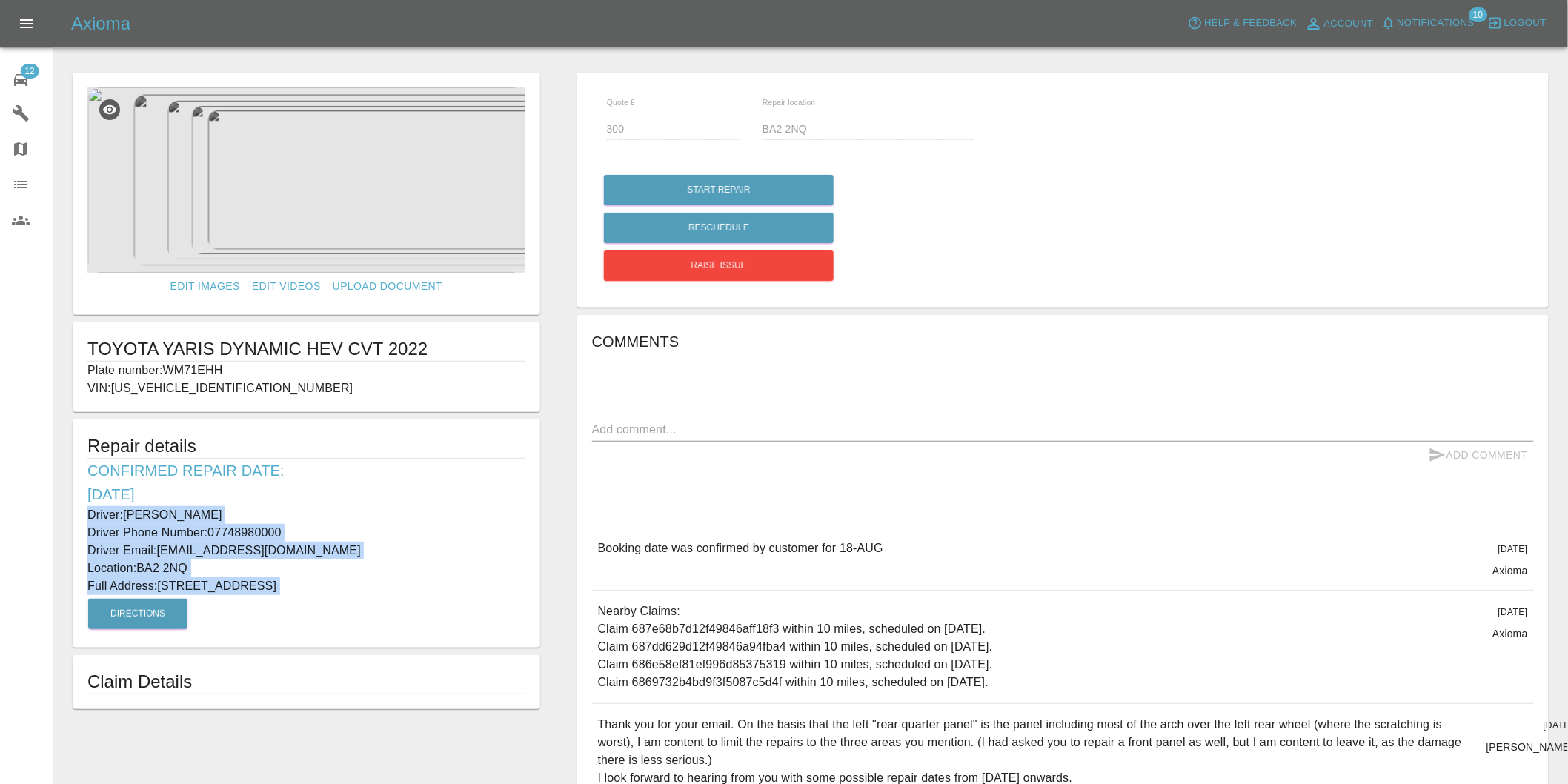
drag, startPoint x: 89, startPoint y: 510, endPoint x: 402, endPoint y: 608, distance: 328.0
click at [402, 608] on div "Repair details Confirmed Repair Date: [DATE] Driver: [PERSON_NAME] Driver Phone…" at bounding box center [307, 533] width 468 height 228
copy div "Driver: [PERSON_NAME] Driver Phone Number: 07748980000 Driver Email: [EMAIL_ADD…"
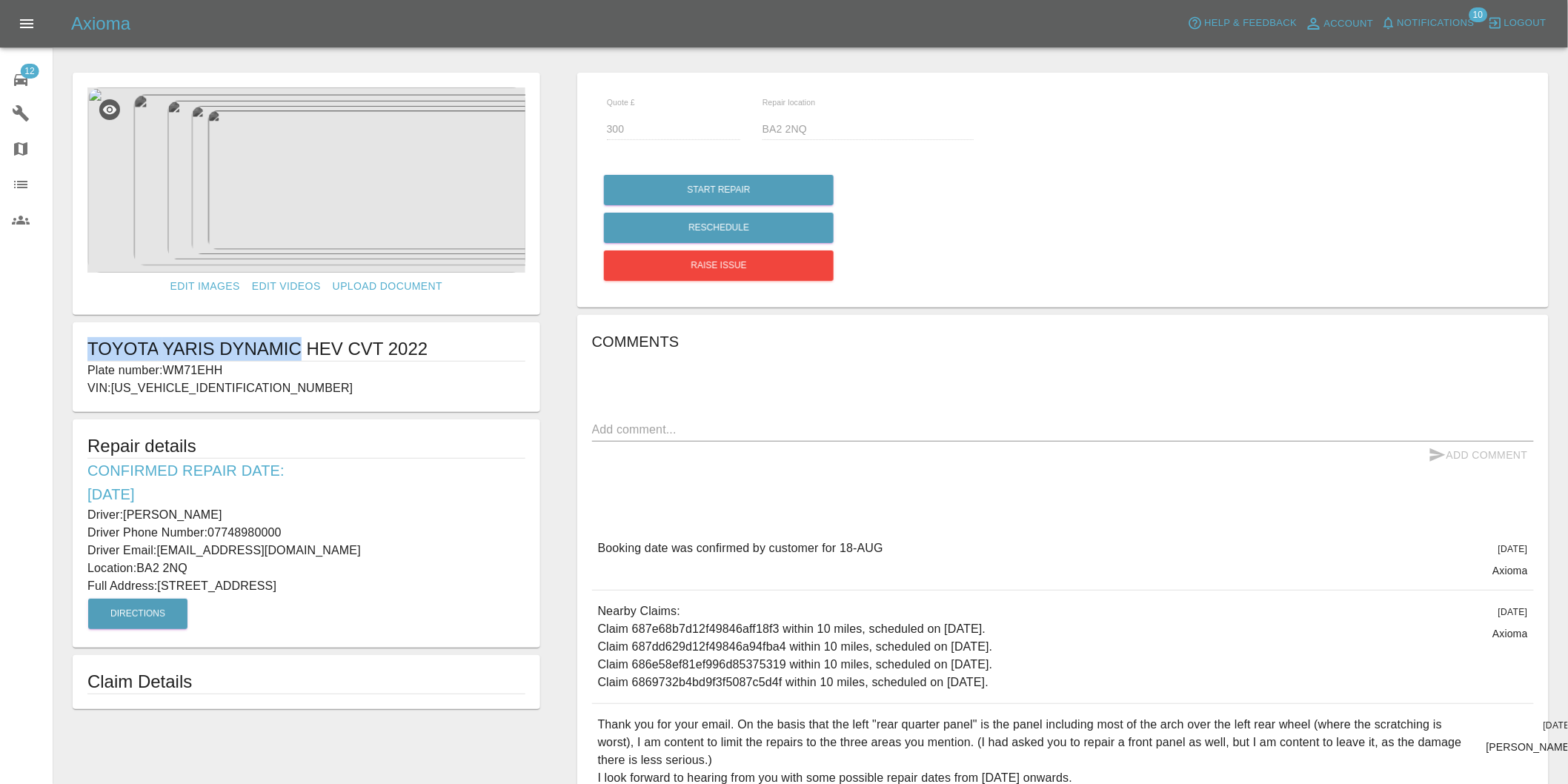
drag, startPoint x: 79, startPoint y: 347, endPoint x: 298, endPoint y: 339, distance: 219.1
click at [298, 339] on div "TOYOTA YARIS DYNAMIC HEV CVT 2022 Plate number: WM71EHH VIN: [US_VEHICLE_IDENTI…" at bounding box center [307, 368] width 468 height 90
copy h1 "TOYOTA YARIS DYNAMIC"
drag, startPoint x: 166, startPoint y: 370, endPoint x: 242, endPoint y: 376, distance: 76.2
click at [242, 376] on p "Plate number: WM71EHH" at bounding box center [306, 371] width 438 height 18
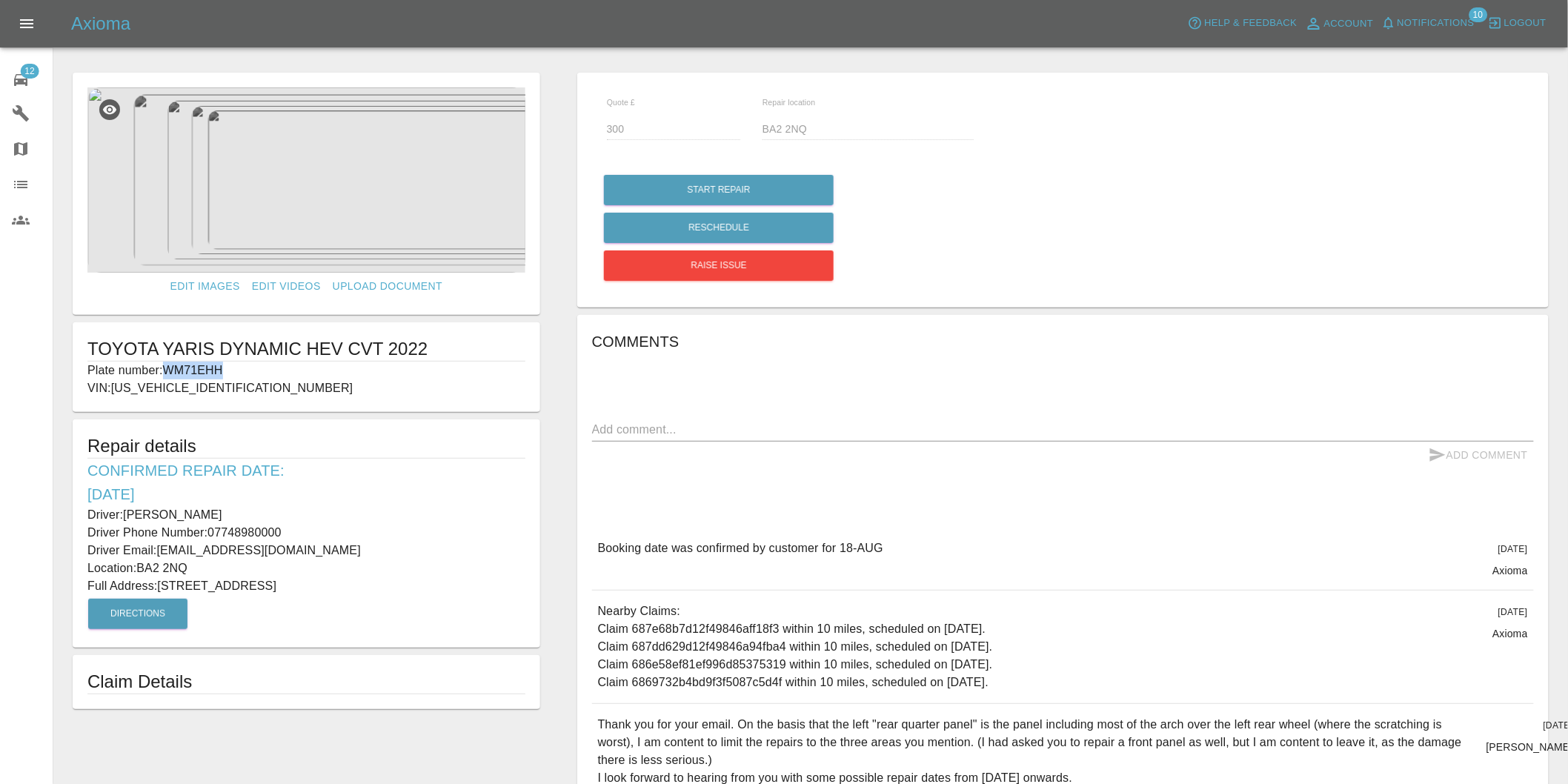
copy p "WM71EHH"
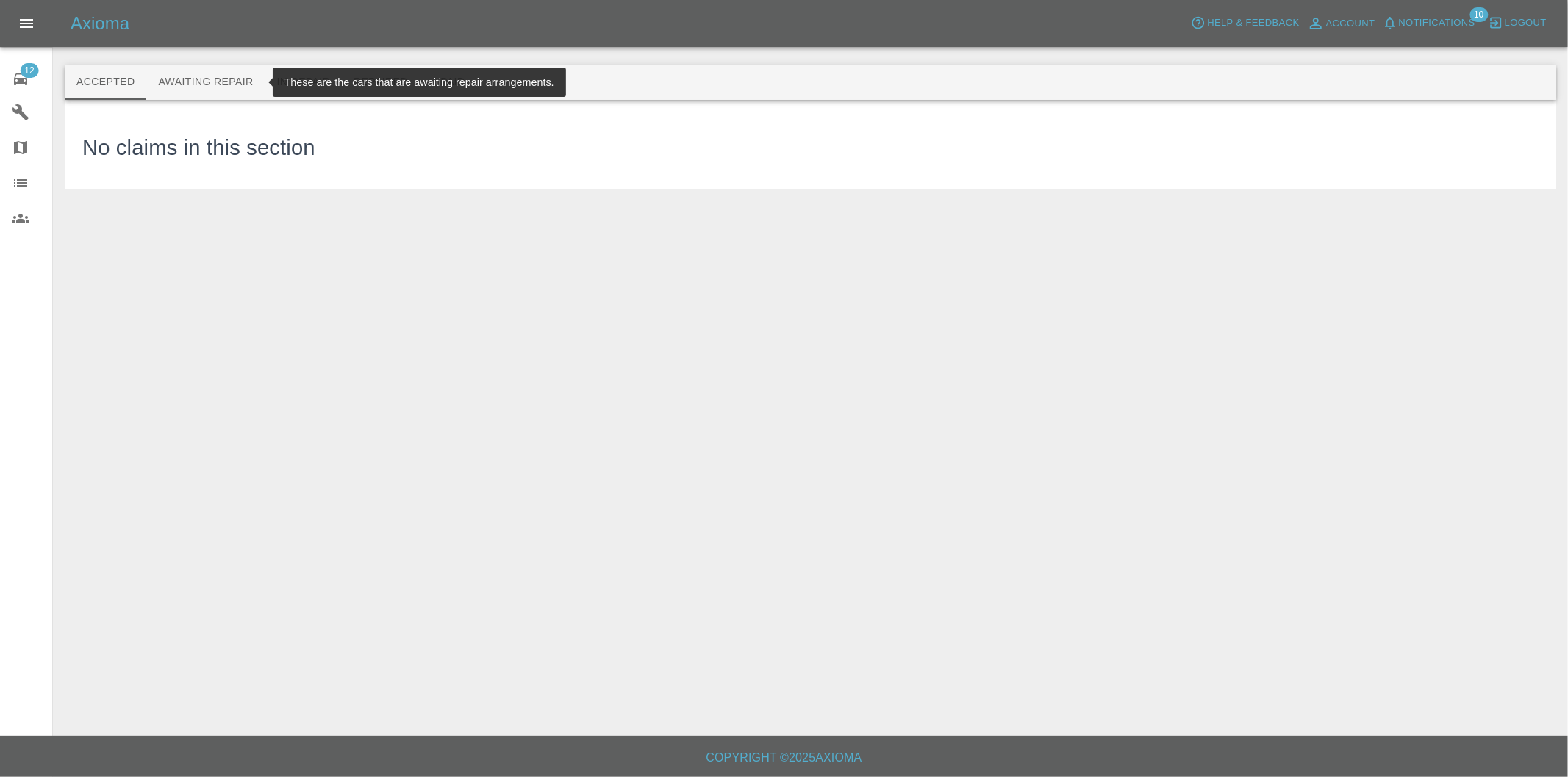
click at [211, 75] on button "Awaiting Repair" at bounding box center [205, 82] width 118 height 35
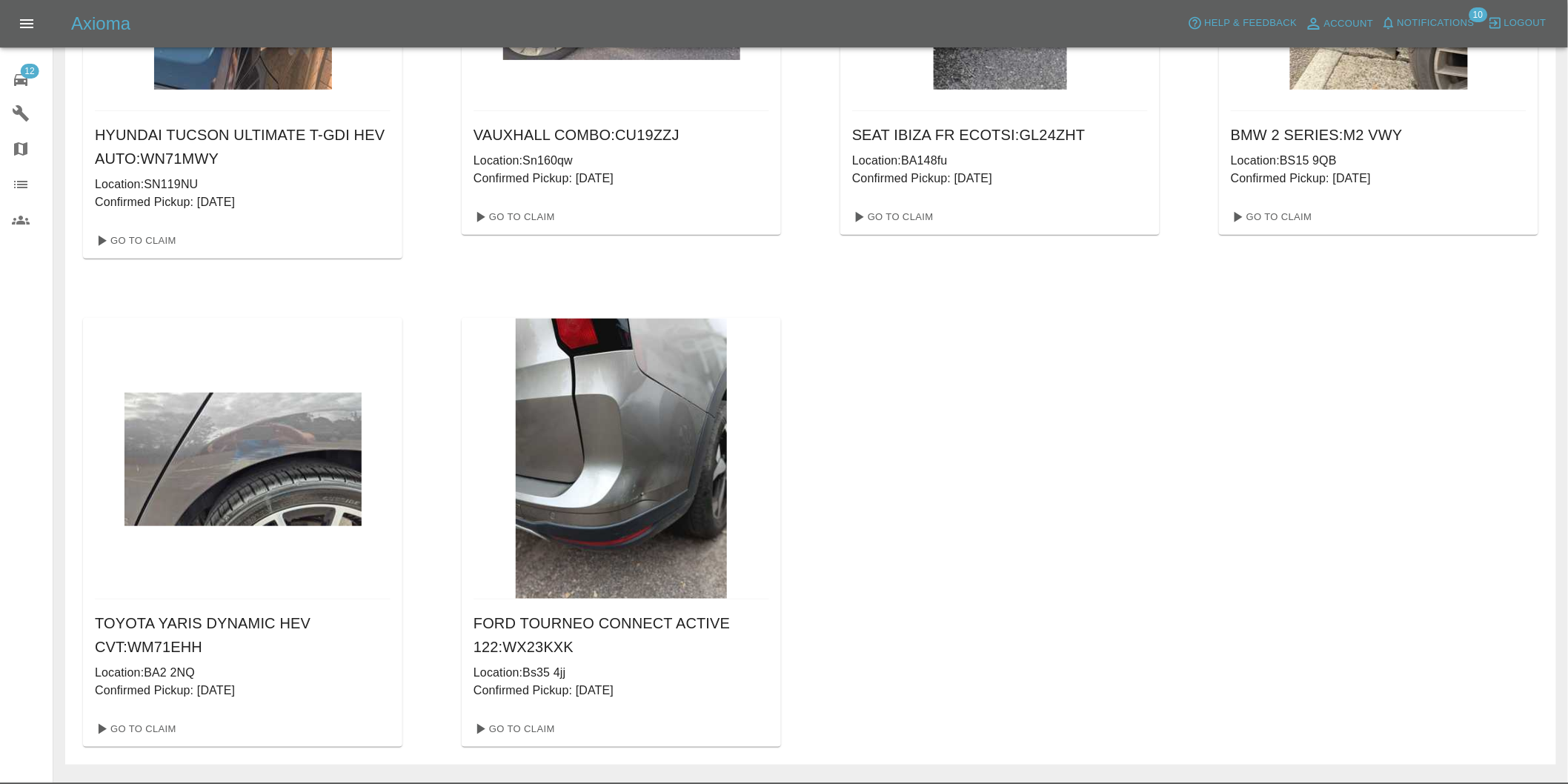
scroll to position [329, 0]
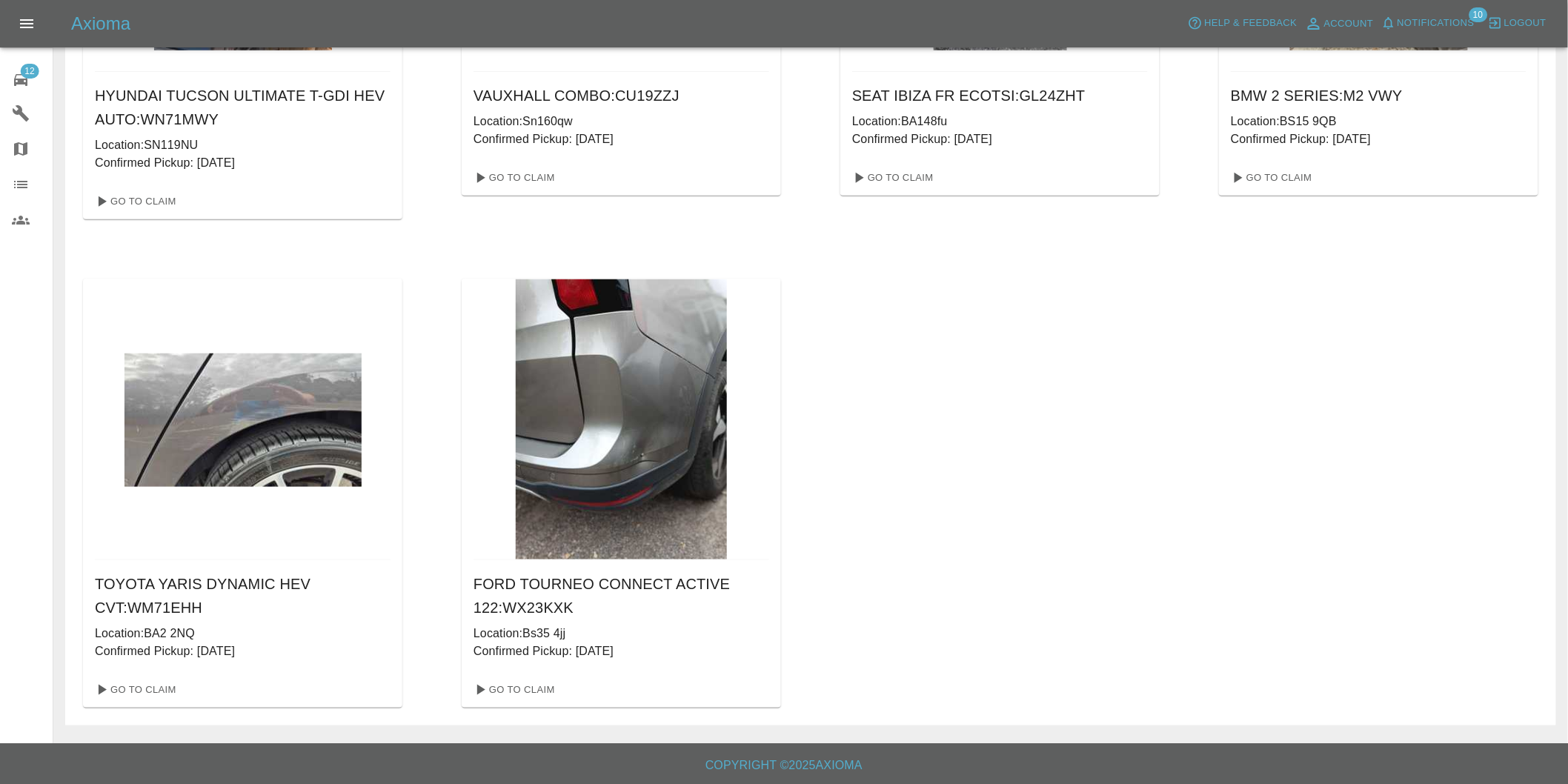
click at [546, 709] on div "HYUNDAI TUCSON ULTIMATE T-GDI HEV AUTO : WN71MWY Location: SN119NU Confirmed Pi…" at bounding box center [811, 250] width 1491 height 954
click at [544, 692] on link "Go To Claim" at bounding box center [514, 690] width 92 height 23
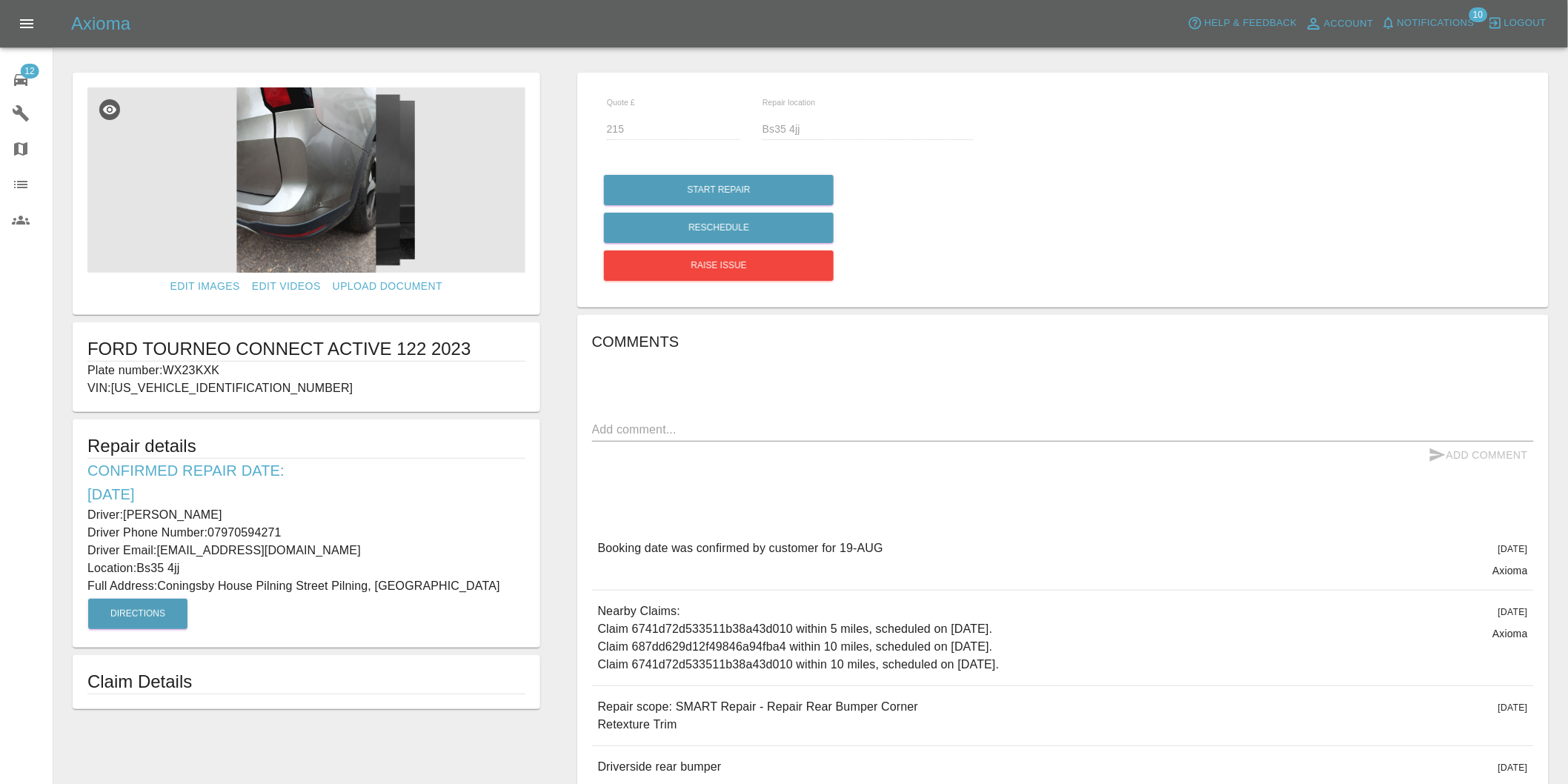
drag, startPoint x: 86, startPoint y: 512, endPoint x: 515, endPoint y: 593, distance: 436.6
click at [515, 593] on div "Repair details Confirmed Repair Date: [DATE] Driver: [PERSON_NAME] Driver Phone…" at bounding box center [307, 533] width 468 height 228
drag, startPoint x: 409, startPoint y: 560, endPoint x: 401, endPoint y: 558, distance: 8.2
copy div "Driver: [PERSON_NAME] Driver Phone Number: 07970594271 Driver Email: [EMAIL_ADD…"
drag, startPoint x: 89, startPoint y: 346, endPoint x: 389, endPoint y: 339, distance: 300.1
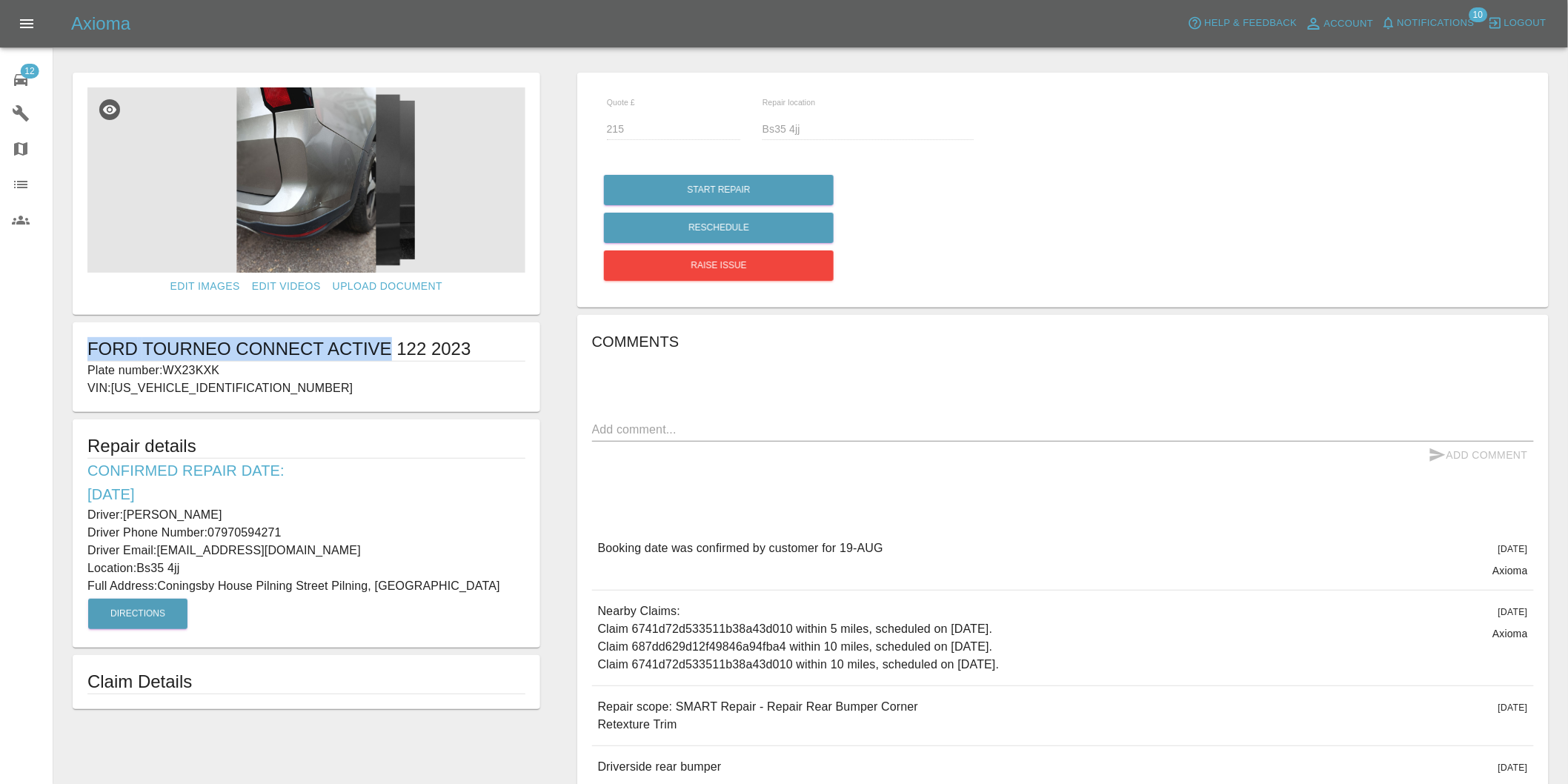
click at [389, 339] on h1 "FORD TOURNEO CONNECT ACTIVE 122 2023" at bounding box center [306, 349] width 438 height 23
copy h1 "FORD TOURNEO CONNECT ACTIVE"
drag, startPoint x: 169, startPoint y: 368, endPoint x: 249, endPoint y: 372, distance: 80.1
click at [249, 372] on p "Plate number: WX23KXK" at bounding box center [306, 371] width 438 height 18
copy p "WX23KXK"
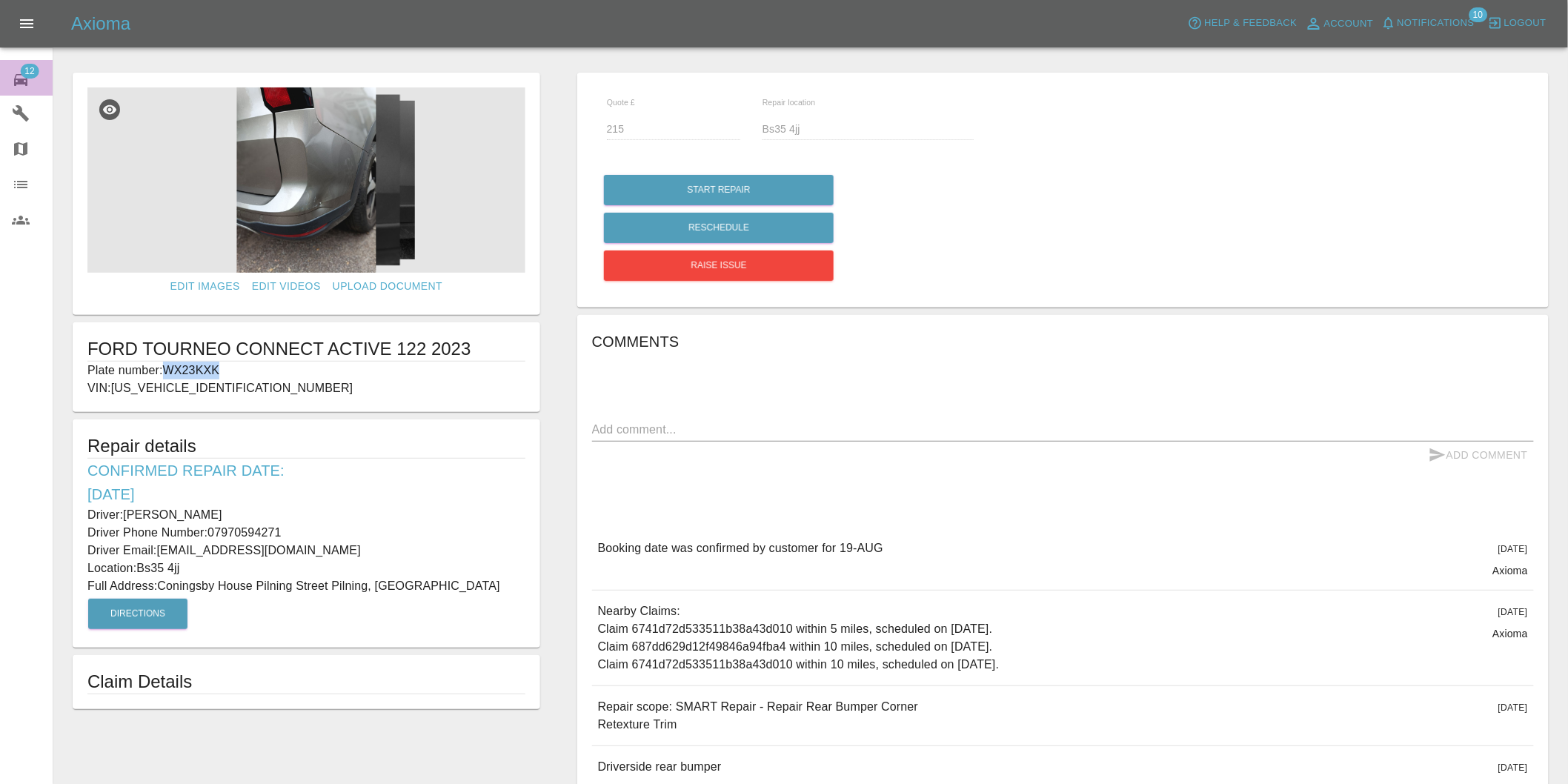
click at [23, 73] on span "12" at bounding box center [29, 70] width 19 height 15
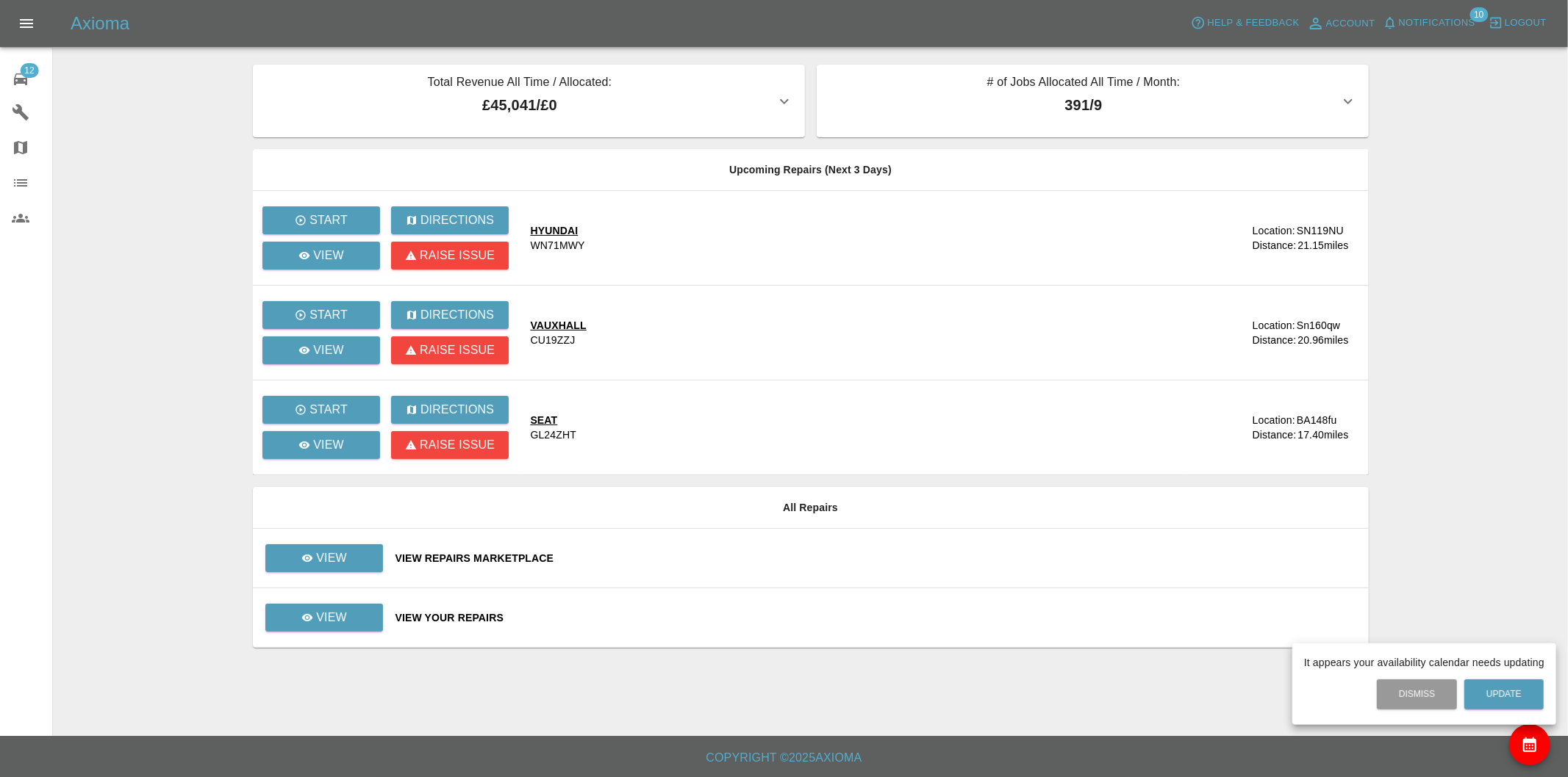
click at [358, 608] on div at bounding box center [784, 388] width 1568 height 777
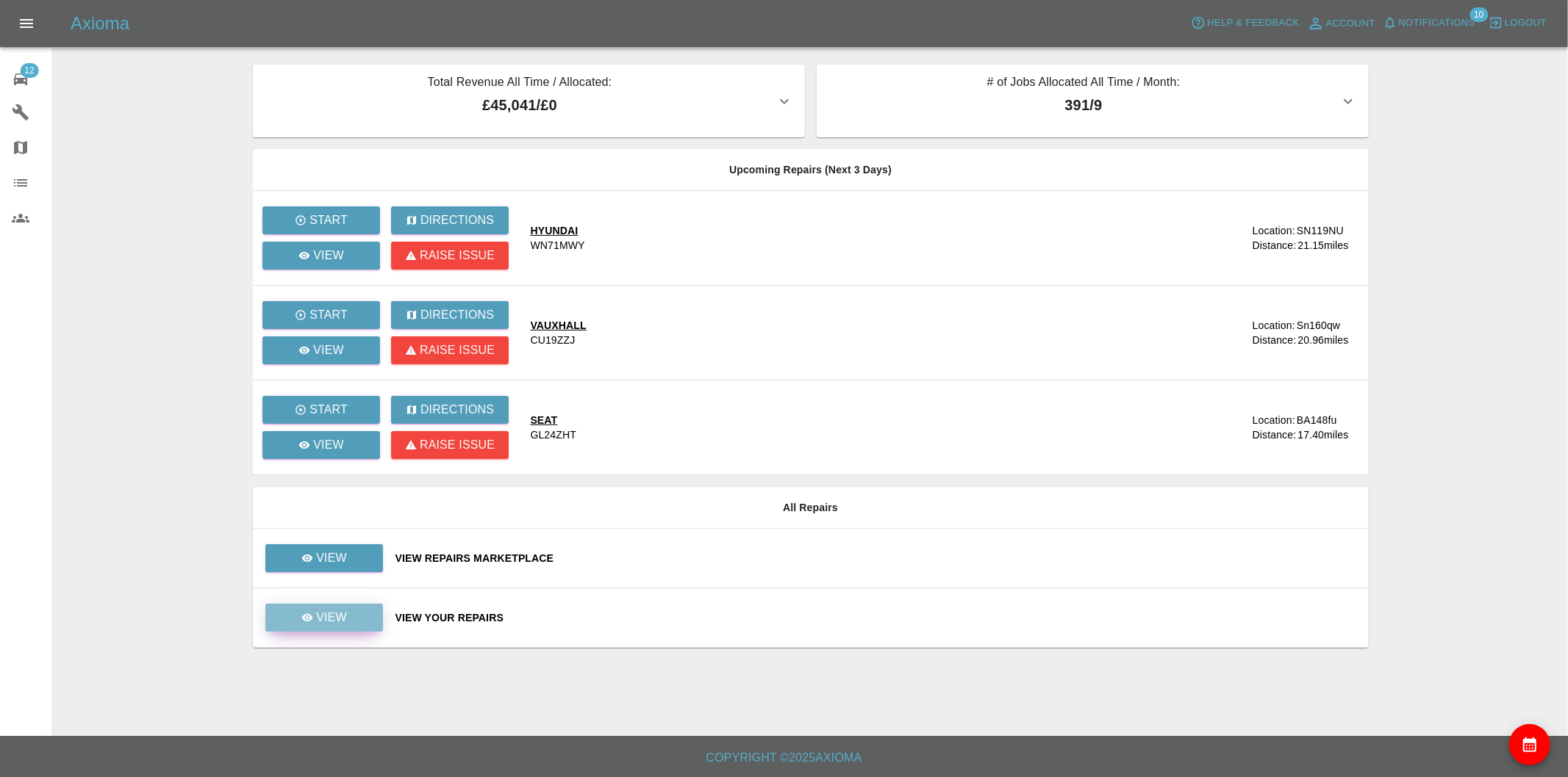
click at [355, 615] on link "View" at bounding box center [324, 618] width 118 height 28
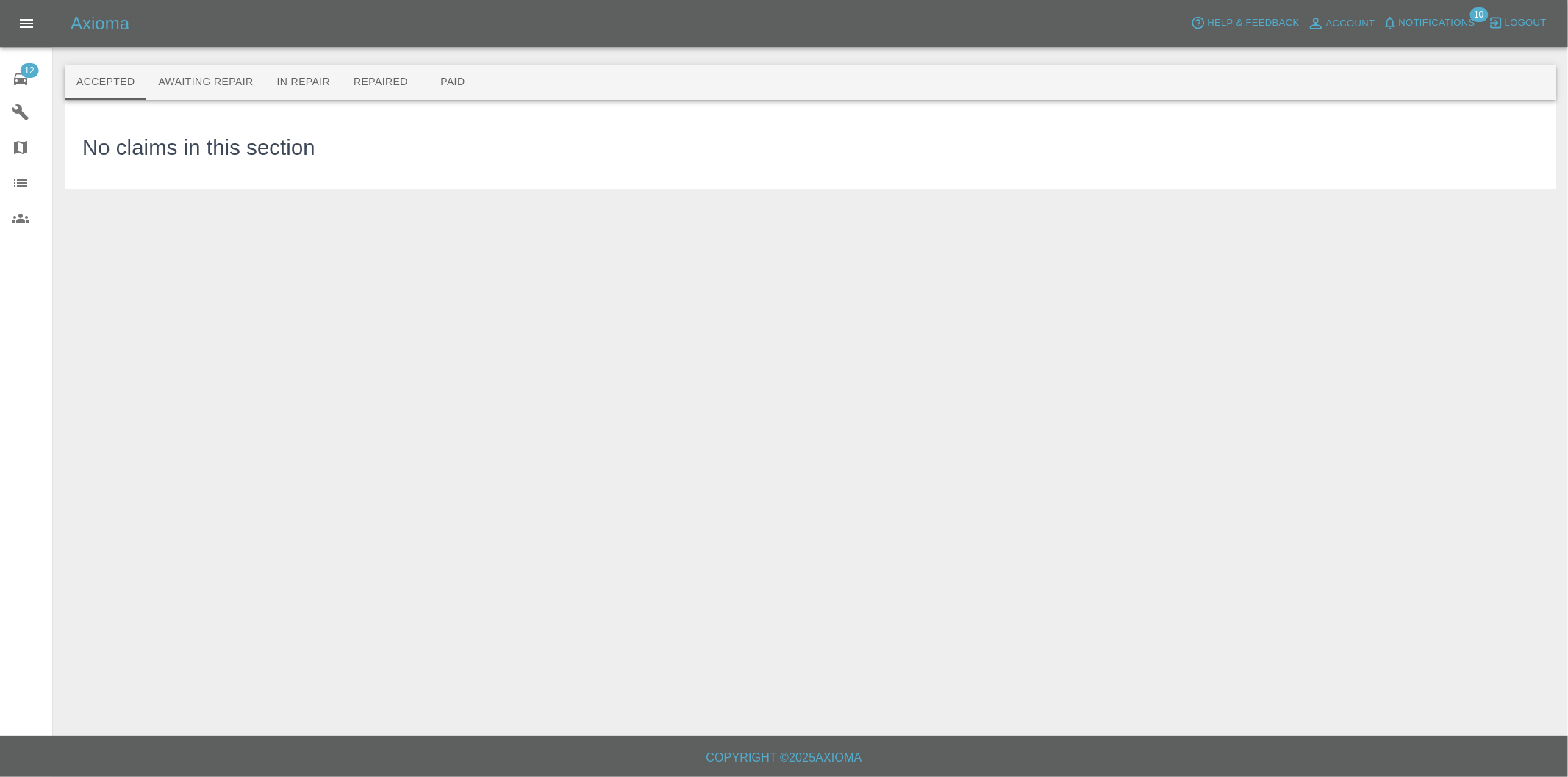
drag, startPoint x: 131, startPoint y: 74, endPoint x: 136, endPoint y: 79, distance: 7.1
click at [136, 79] on button "Accepted" at bounding box center [105, 82] width 81 height 35
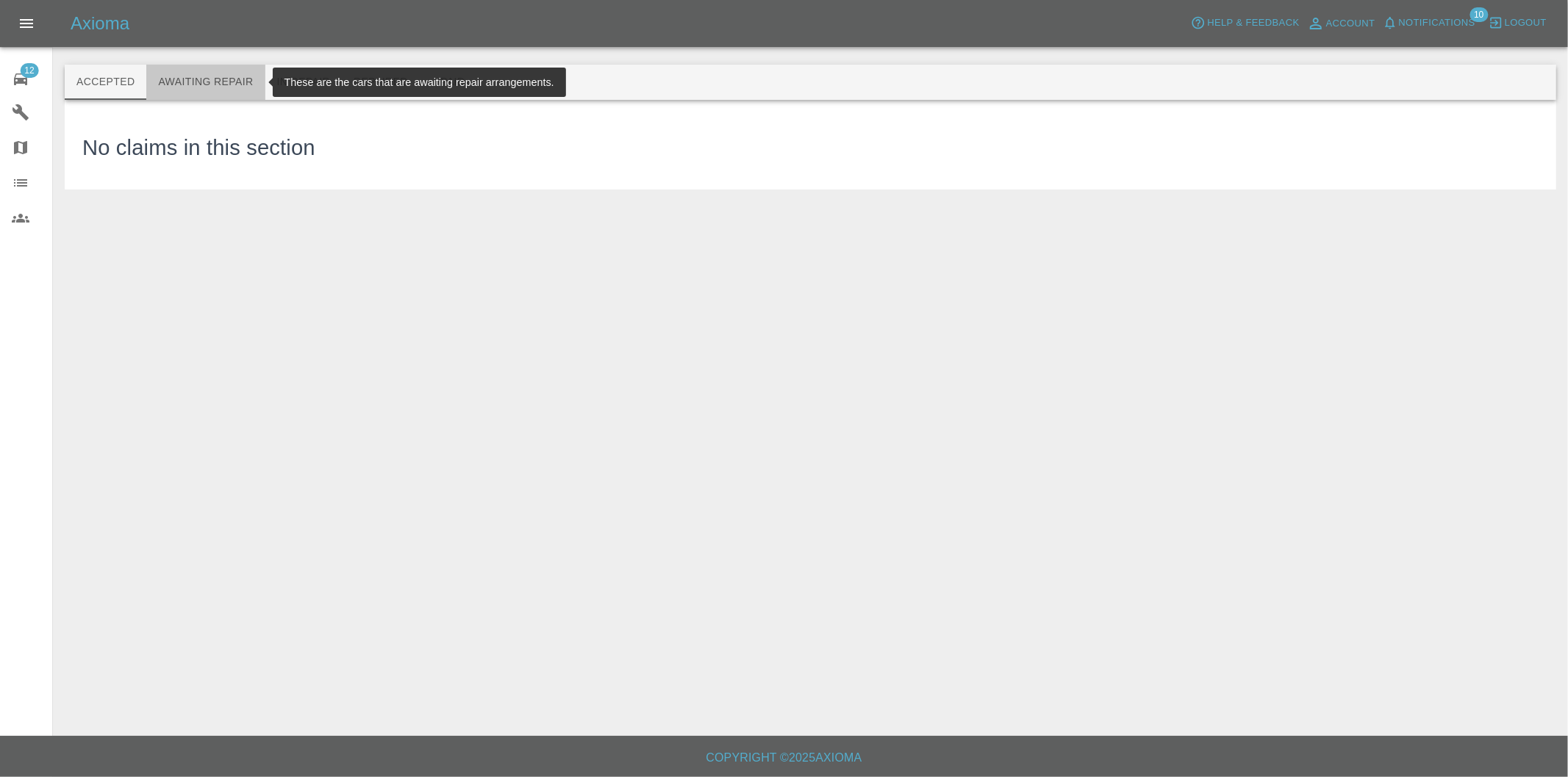
click at [195, 72] on button "Awaiting Repair" at bounding box center [205, 82] width 118 height 35
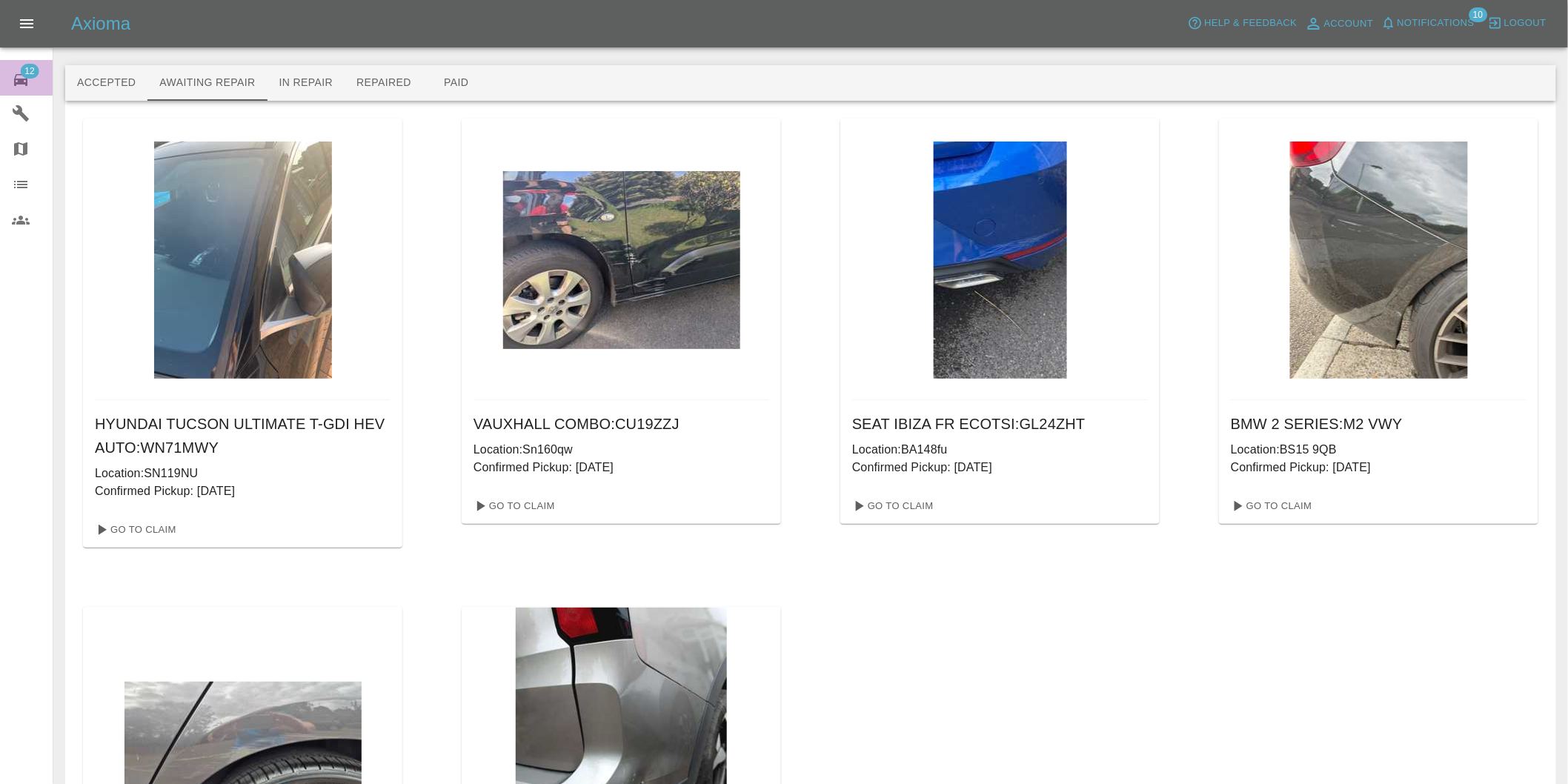
click at [37, 71] on span "12" at bounding box center [29, 70] width 19 height 15
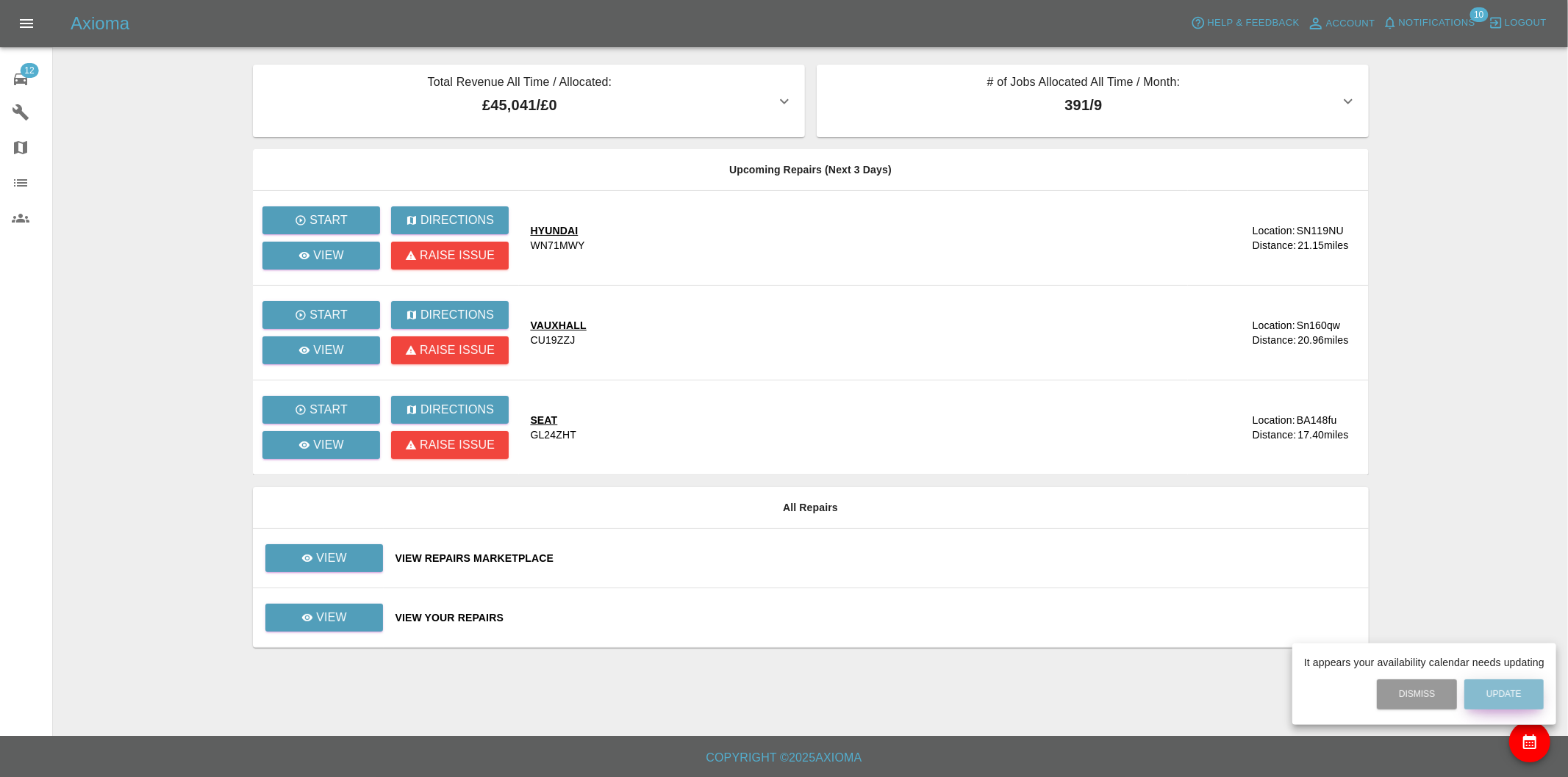
click at [1507, 689] on button "Update" at bounding box center [1503, 694] width 79 height 30
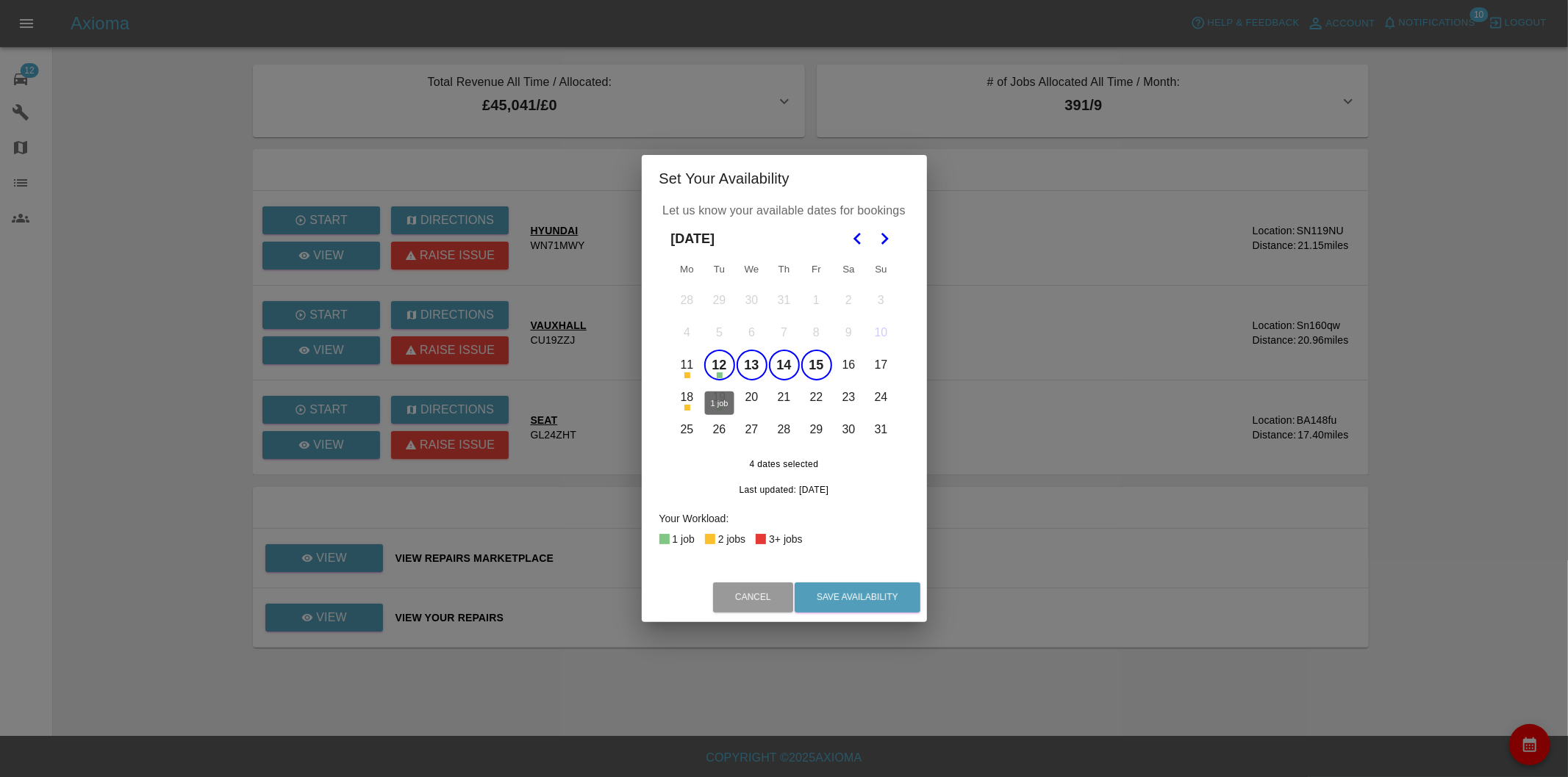
click at [723, 355] on button "12" at bounding box center [719, 365] width 31 height 31
click at [758, 361] on button "13" at bounding box center [752, 365] width 31 height 31
click at [777, 362] on button "14" at bounding box center [784, 365] width 31 height 31
click at [818, 368] on button "15" at bounding box center [817, 365] width 31 height 31
click at [725, 398] on button "19" at bounding box center [719, 397] width 31 height 31
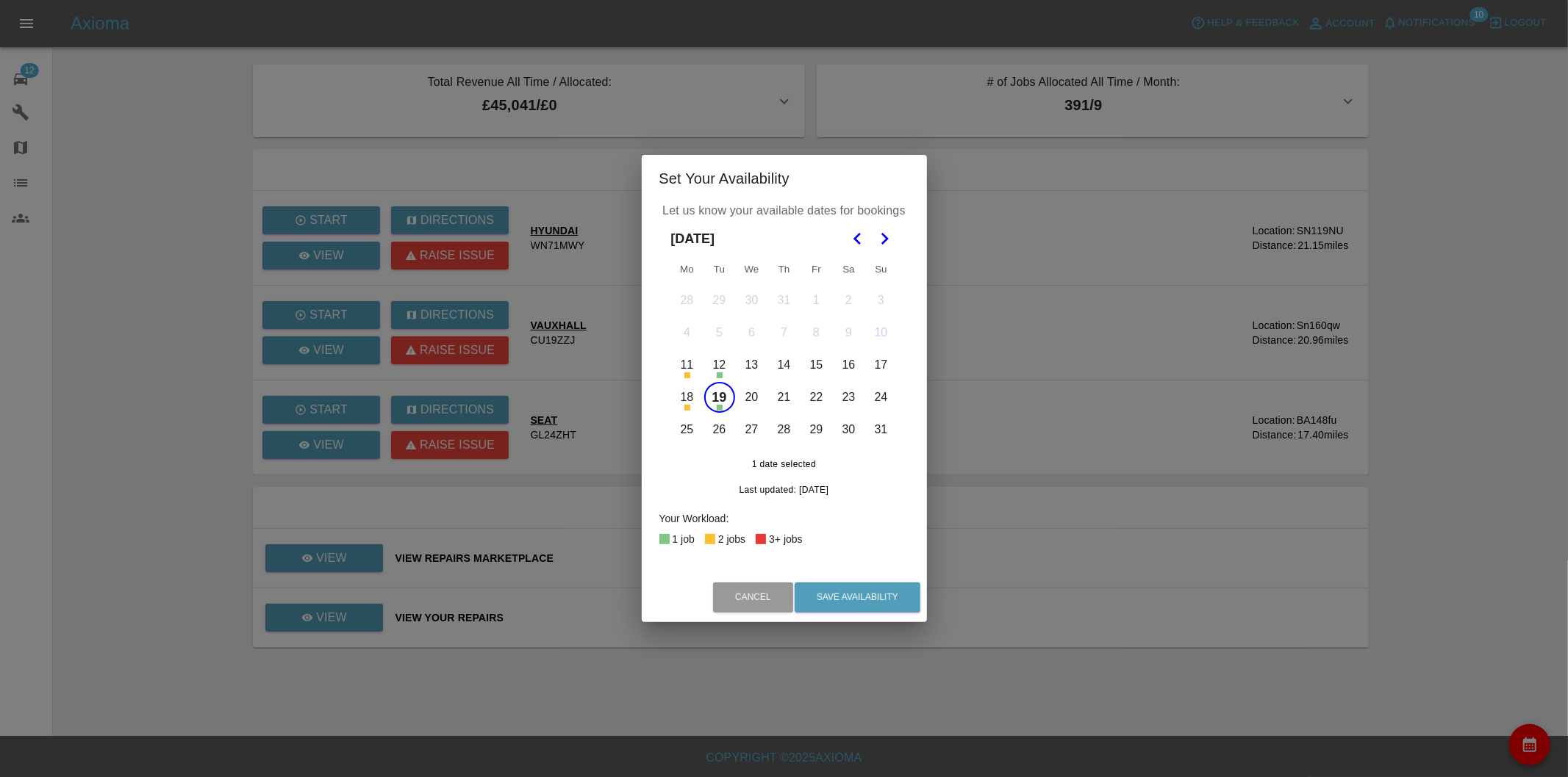
click at [753, 397] on button "20" at bounding box center [752, 397] width 31 height 31
click at [775, 397] on button "21" at bounding box center [784, 397] width 31 height 31
click at [806, 397] on button "22" at bounding box center [817, 397] width 31 height 31
click at [869, 596] on button "Save Availability" at bounding box center [857, 597] width 126 height 30
